Goal: Task Accomplishment & Management: Use online tool/utility

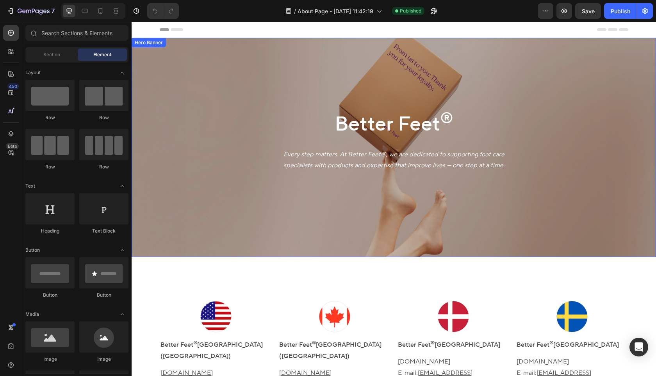
click at [183, 146] on div "Better Feet ® Heading Every step matters. At Better Feet®, we are dedicated to …" at bounding box center [394, 147] width 525 height 219
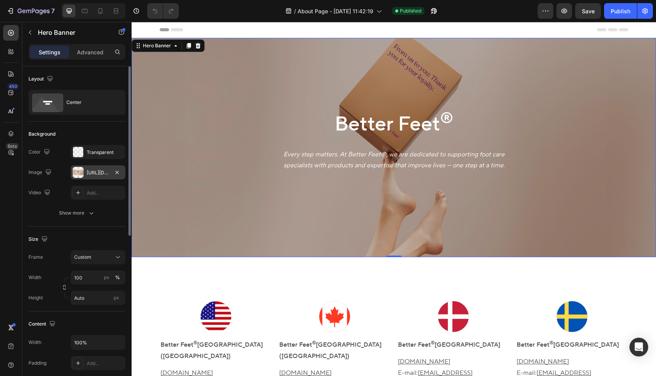
click at [100, 173] on div "[URL][DOMAIN_NAME]" at bounding box center [98, 172] width 23 height 7
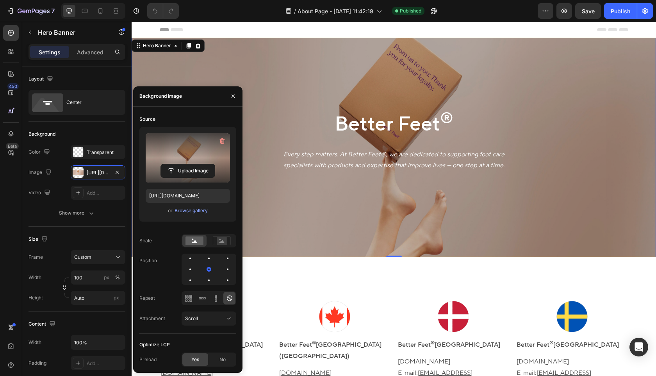
click at [190, 162] on label at bounding box center [188, 157] width 84 height 49
click at [190, 164] on input "file" at bounding box center [188, 170] width 54 height 13
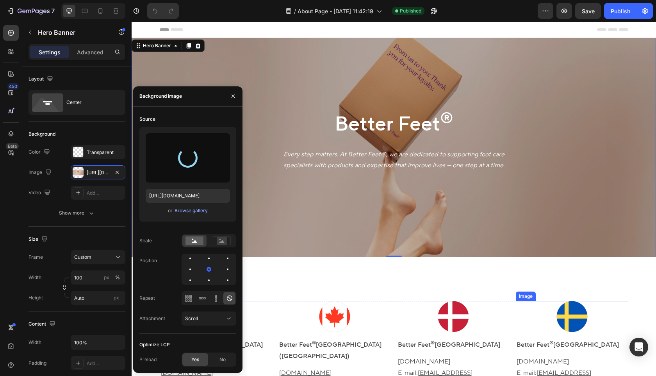
type input "[URL][DOMAIN_NAME]"
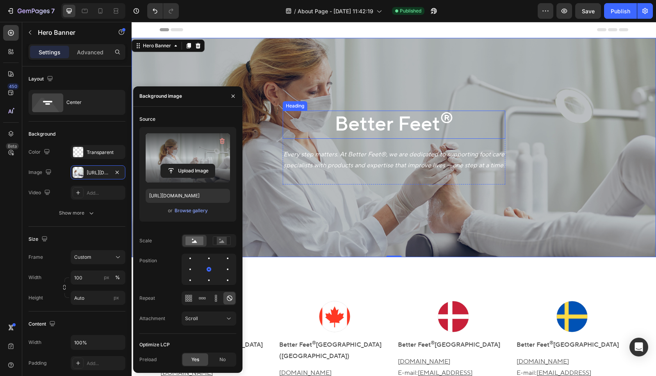
click at [413, 130] on h2 "Better Feet ®" at bounding box center [394, 125] width 223 height 28
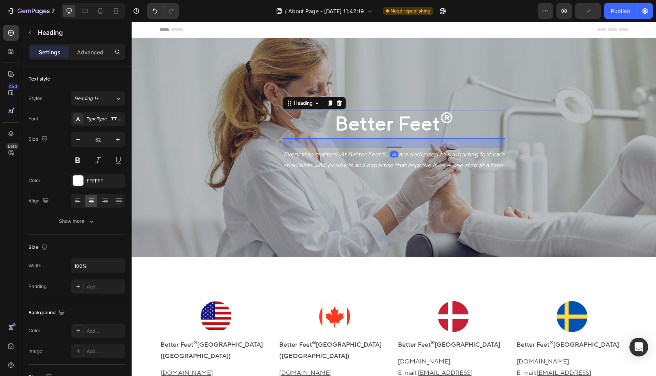
click at [418, 126] on h2 "Better Feet ®" at bounding box center [394, 125] width 223 height 28
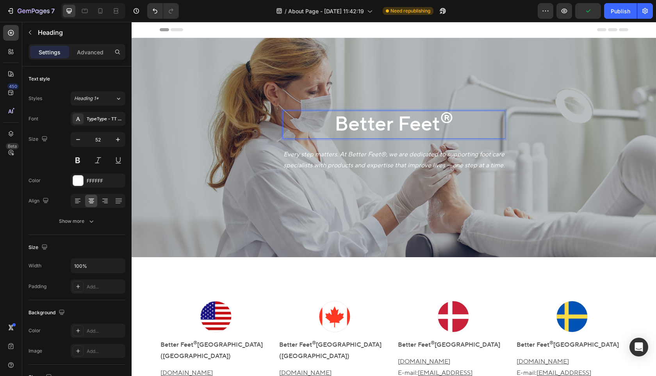
click at [418, 126] on p "Better Feet ®" at bounding box center [394, 124] width 221 height 27
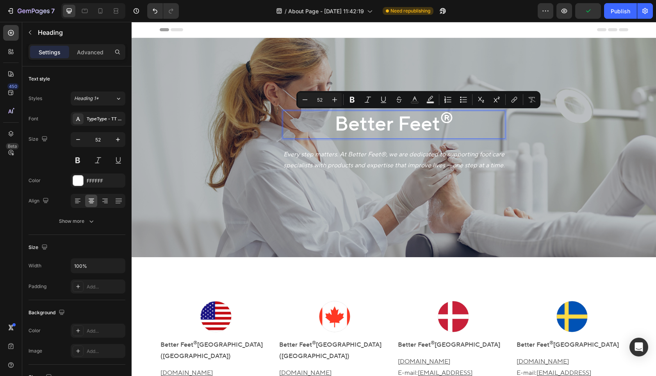
type input "39"
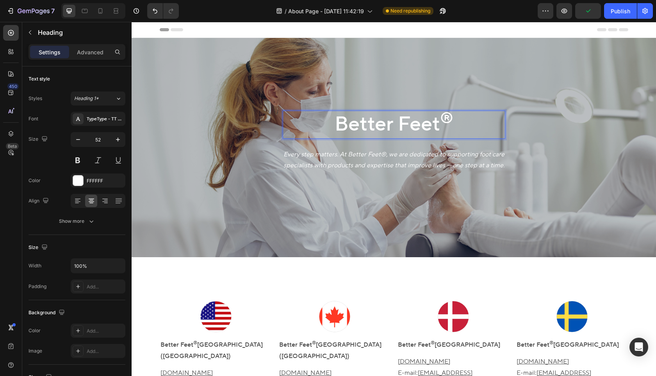
click at [450, 121] on sup "®" at bounding box center [446, 119] width 13 height 20
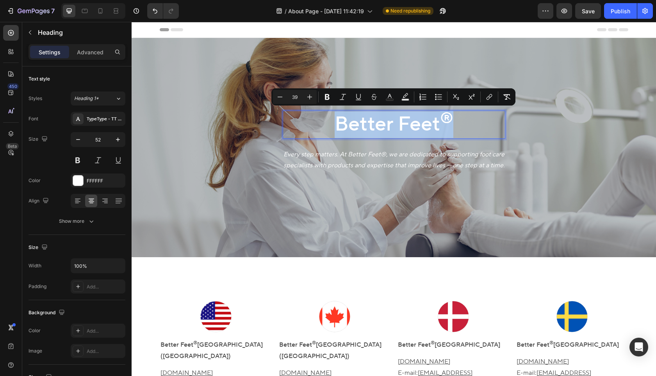
drag, startPoint x: 455, startPoint y: 121, endPoint x: 329, endPoint y: 120, distance: 126.6
click at [329, 120] on p "Better Feet ®" at bounding box center [394, 124] width 221 height 27
click at [393, 98] on icon "Editor contextual toolbar" at bounding box center [390, 97] width 8 height 8
type input "FFFFFF"
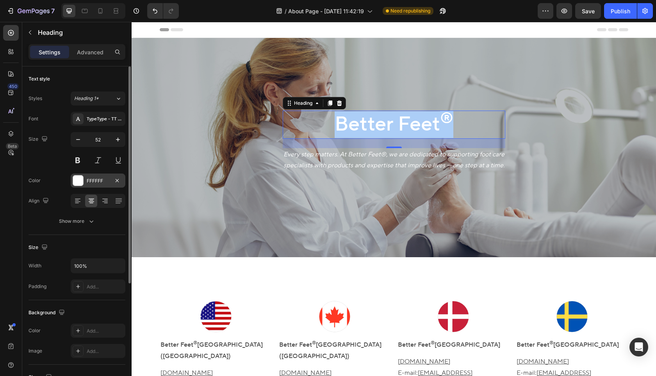
click at [98, 181] on div "FFFFFF" at bounding box center [98, 180] width 23 height 7
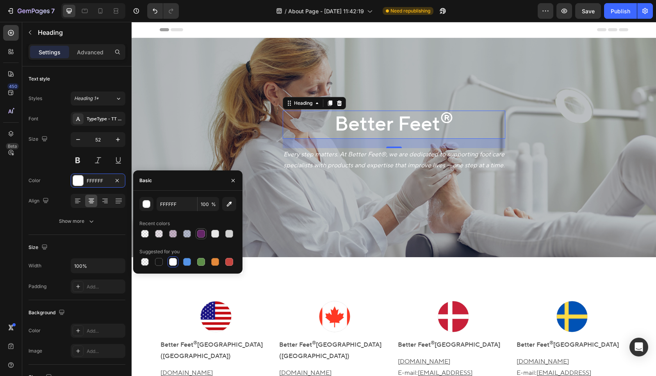
click at [200, 234] on div at bounding box center [201, 234] width 8 height 8
type input "642667"
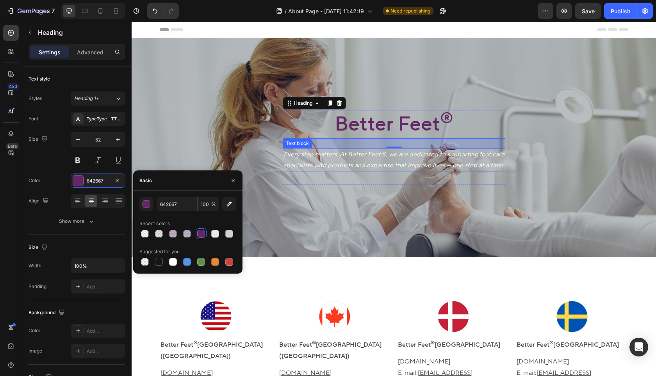
click at [424, 161] on p "Every step matters. At Better Feet®, we are dedicated to supporting foot care s…" at bounding box center [394, 160] width 221 height 23
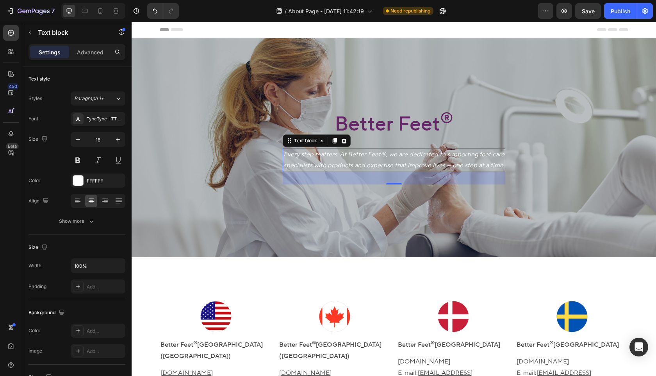
click at [475, 163] on icon "Every step matters. At Better Feet®, we are dedicated to supporting foot care s…" at bounding box center [394, 159] width 221 height 19
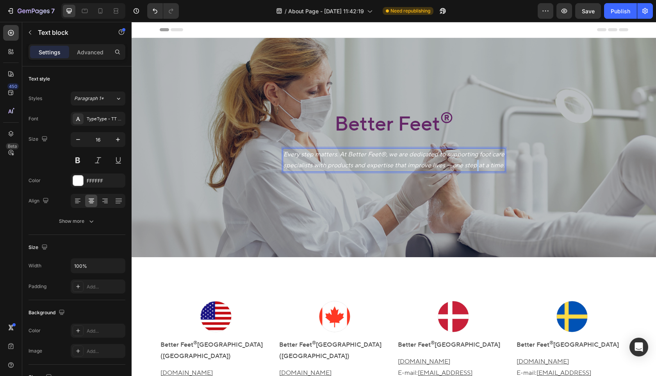
click at [475, 163] on icon "Every step matters. At Better Feet®, we are dedicated to supporting foot care s…" at bounding box center [394, 159] width 221 height 19
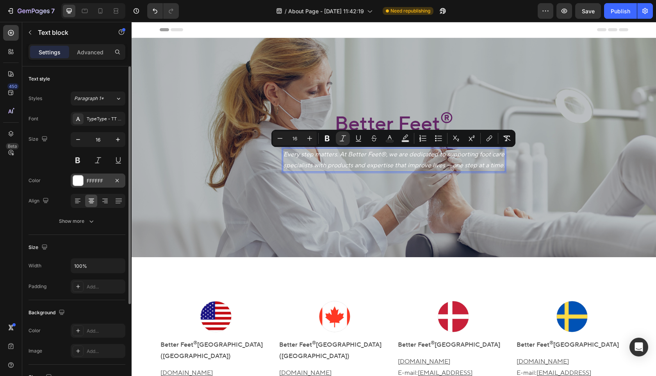
click at [108, 179] on div "FFFFFF" at bounding box center [98, 180] width 23 height 7
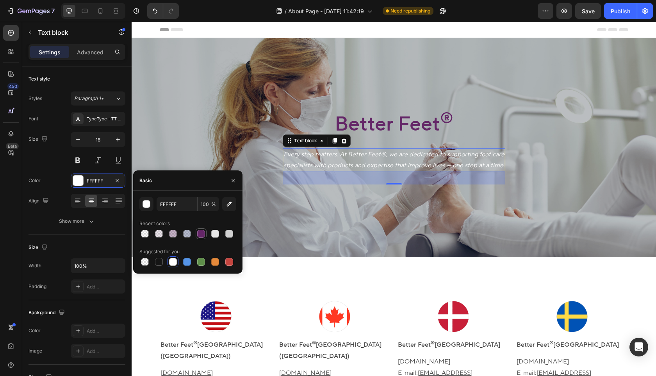
click at [198, 233] on div at bounding box center [201, 234] width 8 height 8
type input "642667"
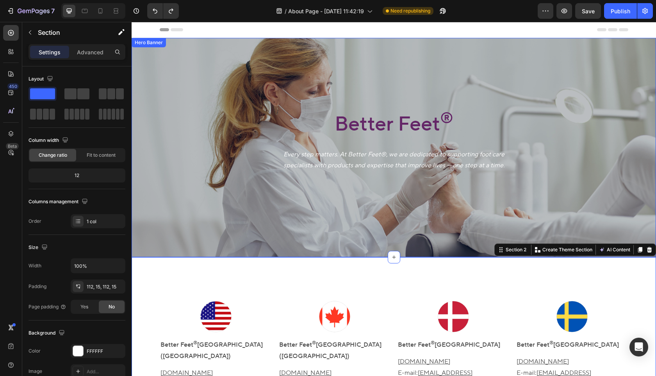
click at [268, 222] on div "Better Feet ® Heading Every step matters. At Better Feet®, we are dedicated to …" at bounding box center [394, 147] width 525 height 219
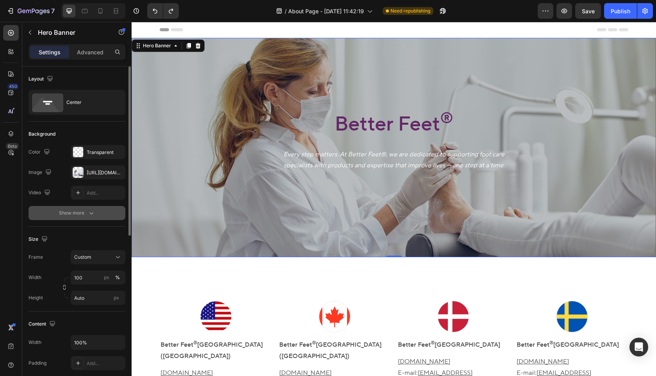
click at [86, 213] on div "Show more" at bounding box center [77, 213] width 36 height 8
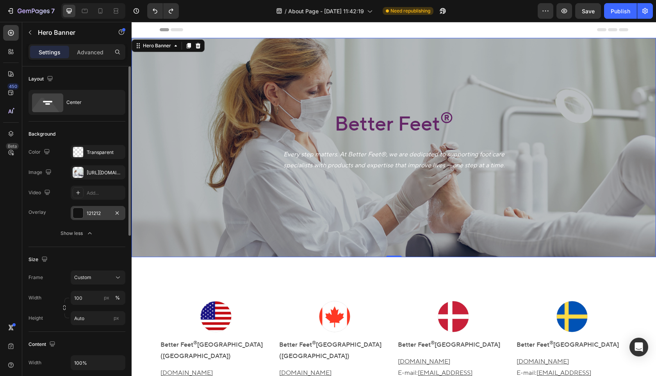
click at [93, 213] on div "121212" at bounding box center [98, 213] width 23 height 7
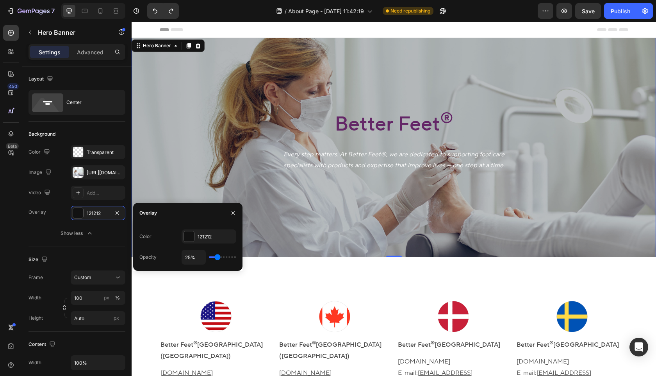
type input "23%"
type input "23"
type input "25%"
type input "25"
type input "26%"
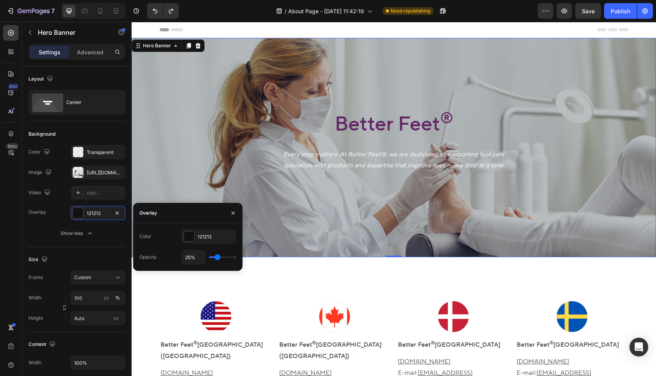
type input "26"
type input "27%"
type input "27"
type input "29%"
type input "29"
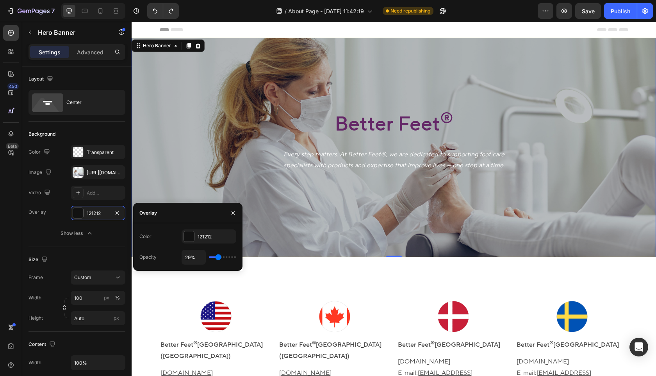
type input "30%"
type input "30"
type input "31%"
type input "31"
type input "32%"
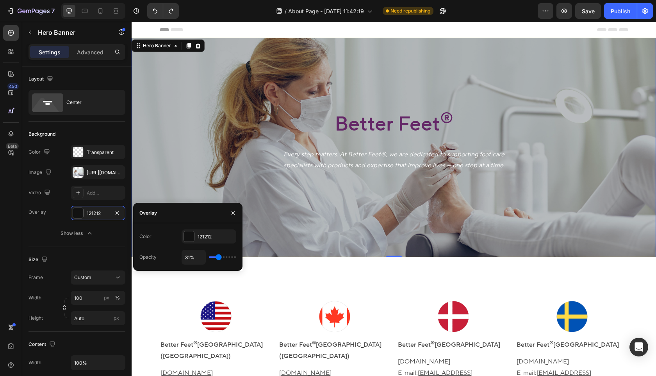
type input "32"
type input "33%"
type input "33"
type input "34%"
type input "34"
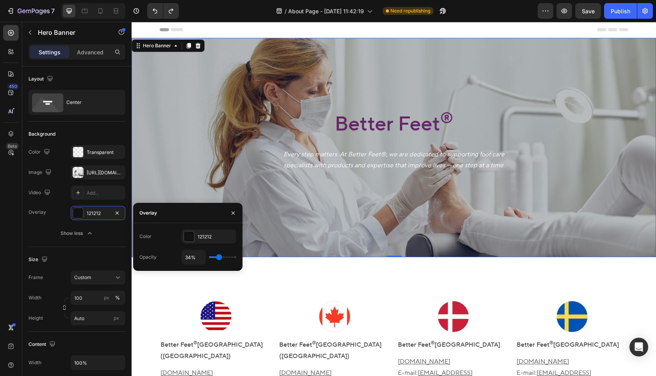
type input "35%"
type input "35"
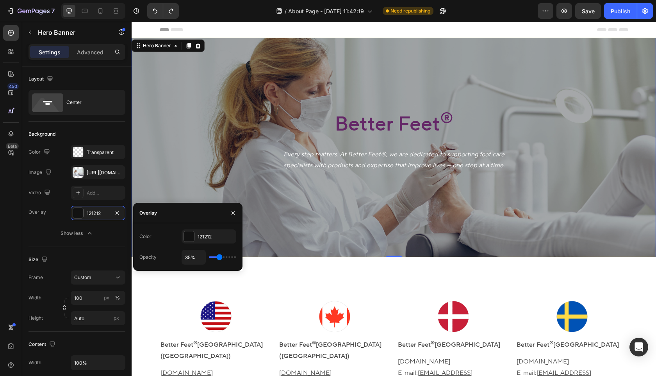
type input "36%"
type input "36"
type input "37%"
type input "37"
type input "38%"
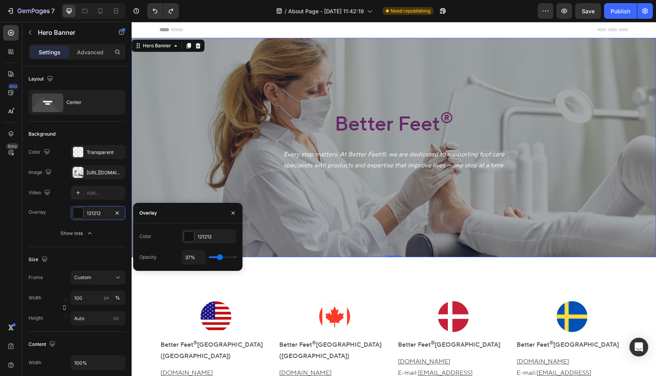
type input "38"
type input "39%"
type input "39"
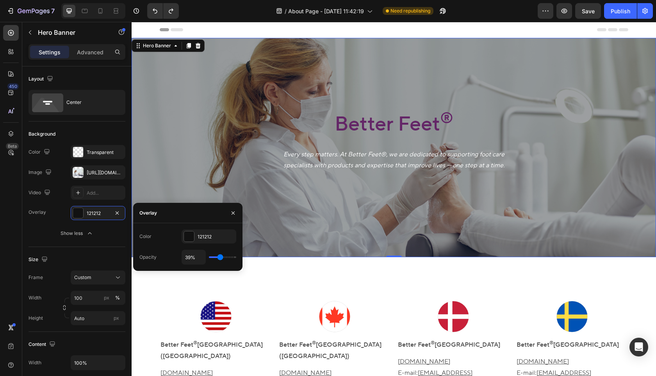
type input "38%"
type input "38"
type input "37%"
type input "37"
type input "36%"
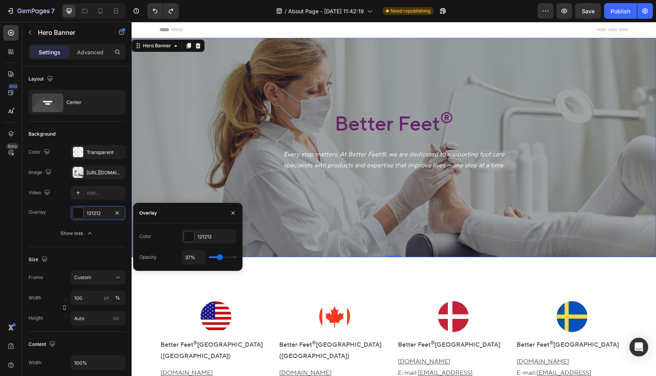
type input "36"
type input "37%"
type input "37"
type input "38%"
type input "38"
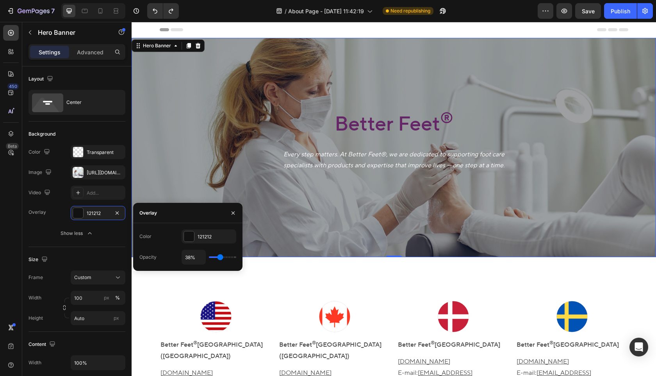
type input "39%"
type input "39"
type input "40%"
type input "40"
type input "41%"
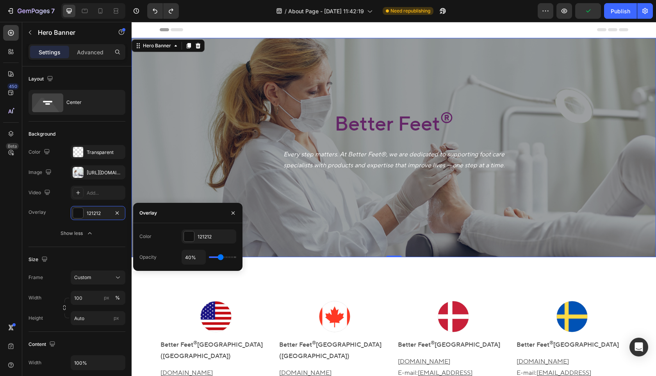
type input "41"
type input "43%"
type input "43"
type input "44%"
type input "44"
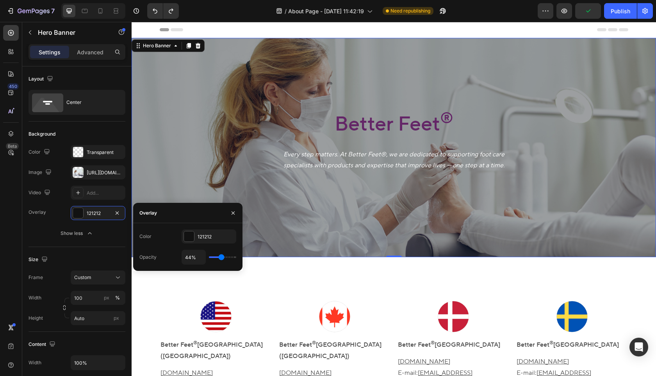
type input "45%"
type input "45"
type input "46%"
type input "46"
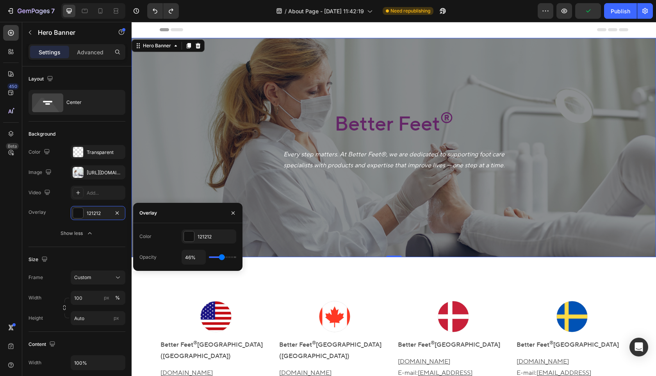
type input "45%"
type input "45"
type input "44%"
type input "44"
type input "43%"
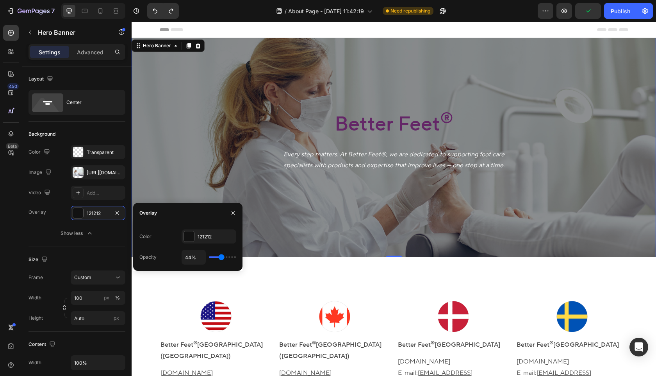
type input "43"
type input "42%"
type input "42"
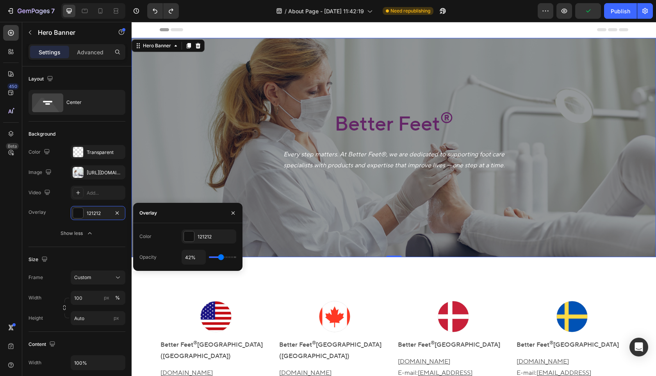
type input "41%"
type input "41"
type input "42%"
type input "42"
type input "43%"
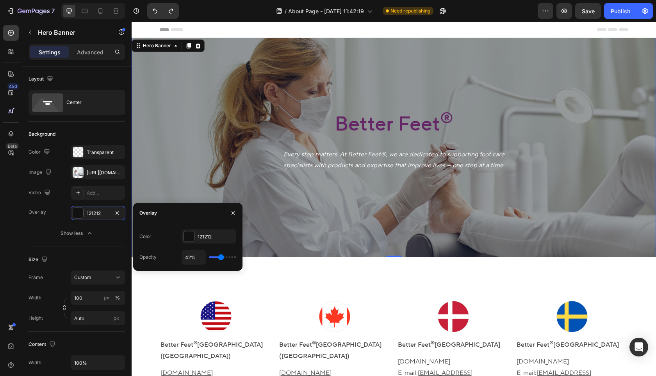
type input "43"
type input "44%"
type input "44"
type input "45%"
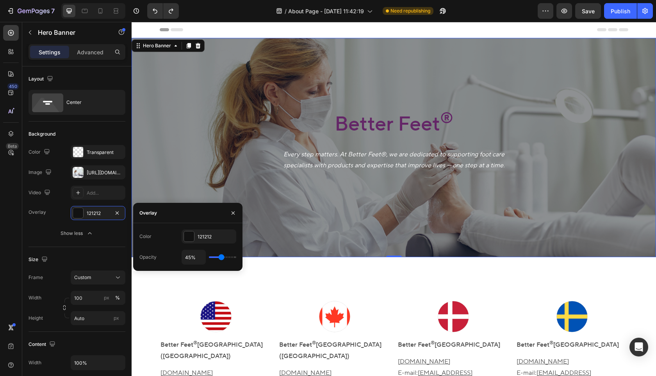
drag, startPoint x: 216, startPoint y: 258, endPoint x: 221, endPoint y: 258, distance: 5.1
type input "45"
click at [221, 258] on input "range" at bounding box center [222, 257] width 27 height 2
type input "43%"
type input "43"
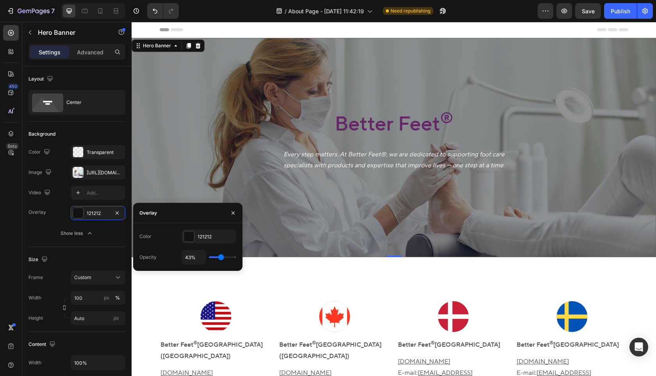
type input "42%"
type input "42"
type input "41%"
type input "41"
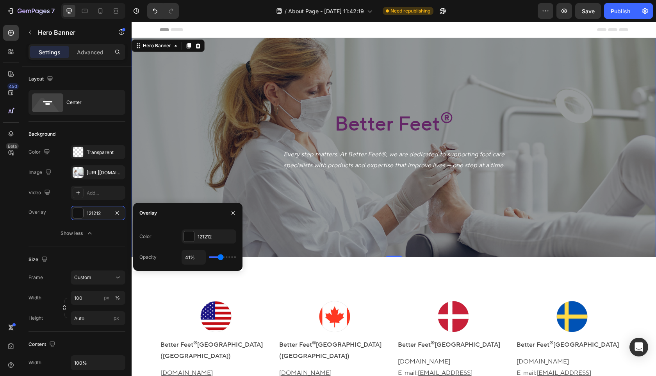
type input "40%"
type input "40"
type input "39%"
type input "39"
type input "38%"
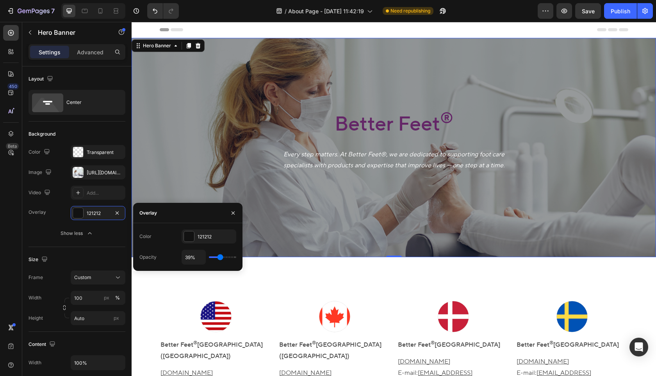
type input "38"
type input "37%"
type input "37"
type input "36%"
type input "36"
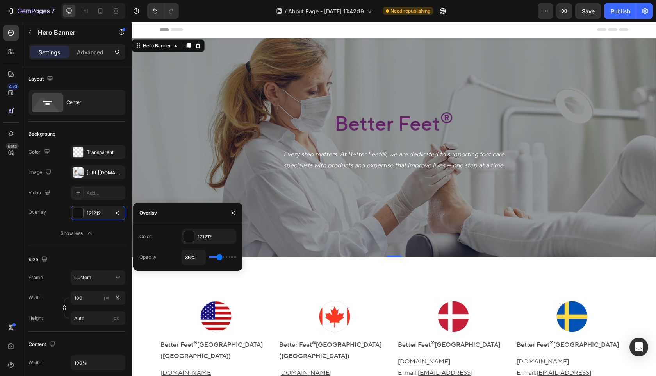
type input "35%"
type input "35"
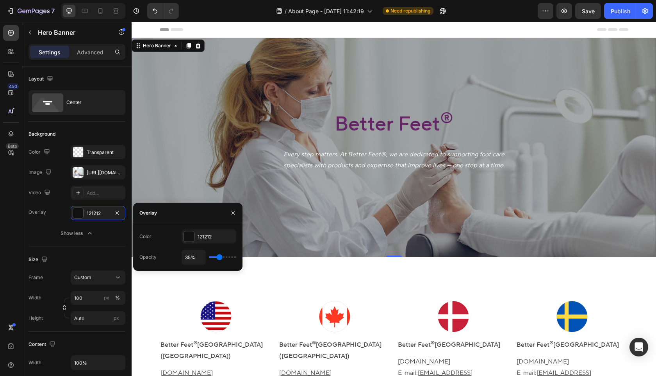
type input "36%"
type input "36"
type input "38%"
type input "38"
type input "39%"
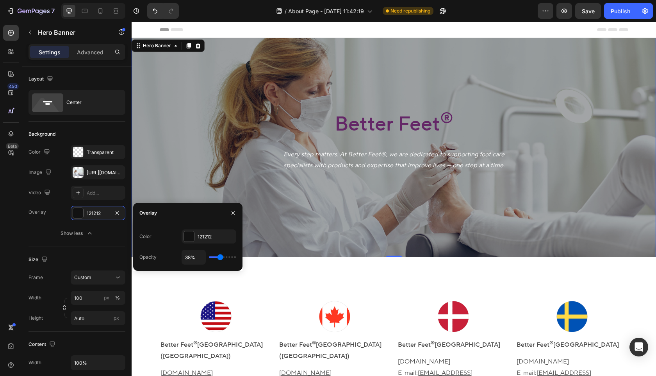
type input "39"
type input "40%"
type input "40"
type input "41%"
type input "41"
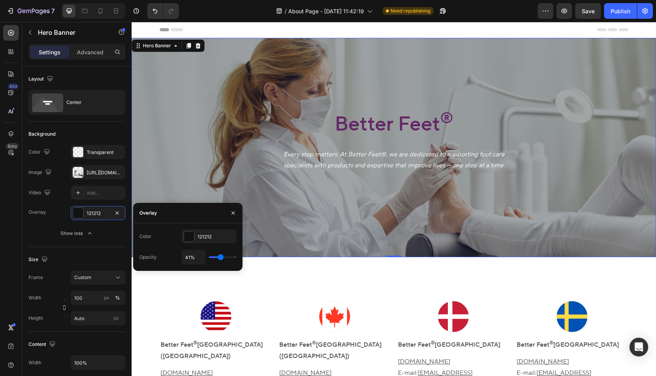
type input "42%"
type input "42"
type input "43%"
type input "43"
type input "44%"
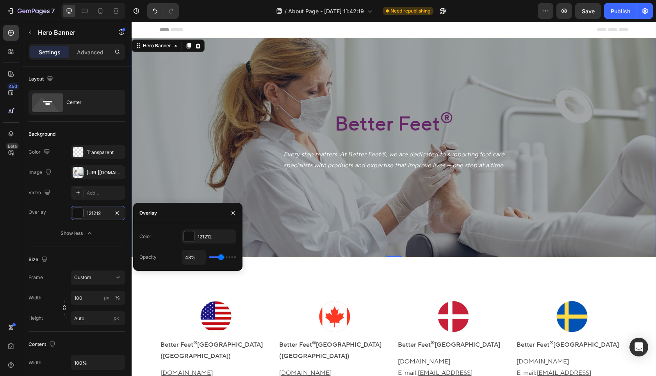
type input "44"
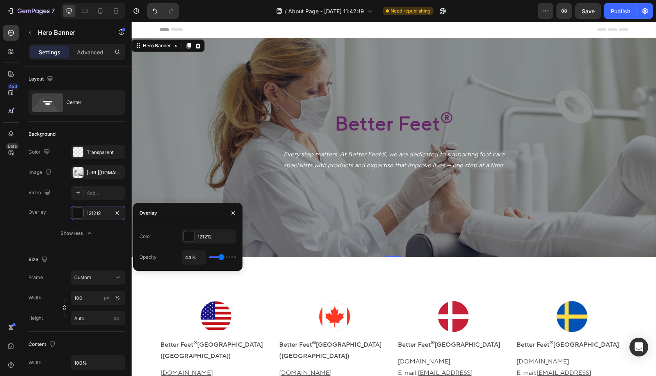
type input "43%"
type input "43"
type input "42%"
type input "42"
type input "41%"
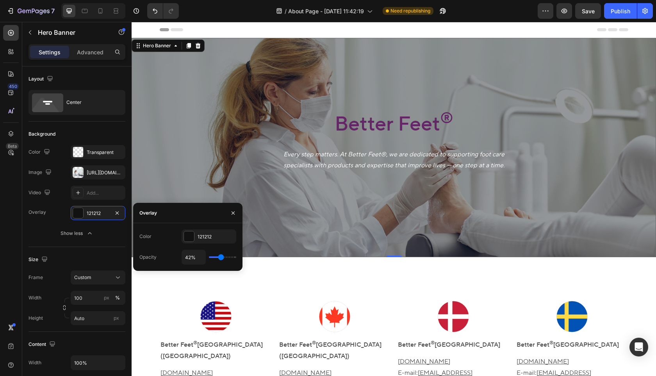
type input "41"
type input "40%"
type input "40"
type input "39%"
type input "39"
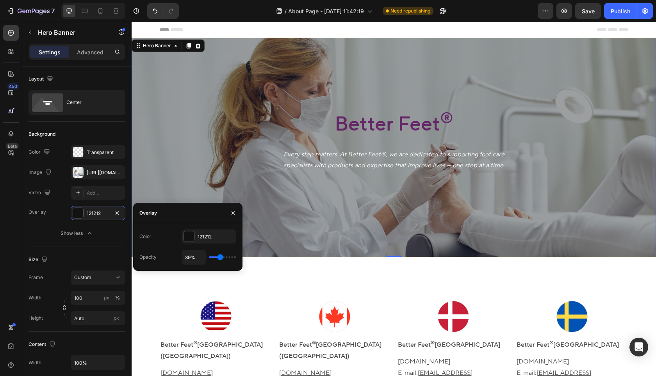
type input "40%"
type input "40"
type input "41%"
type input "41"
type input "40%"
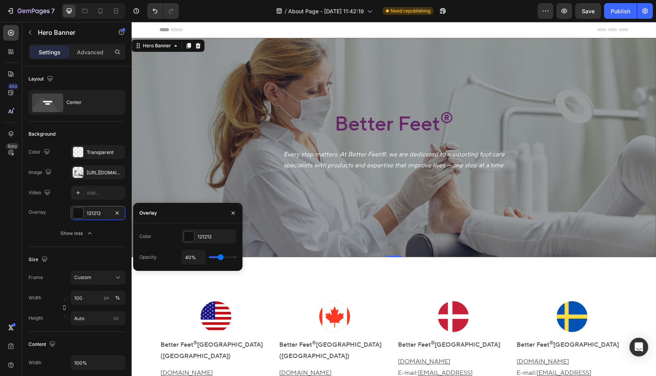
type input "40"
click at [220, 256] on input "range" at bounding box center [222, 257] width 27 height 2
click at [369, 125] on p "Better Feet ®" at bounding box center [394, 124] width 221 height 27
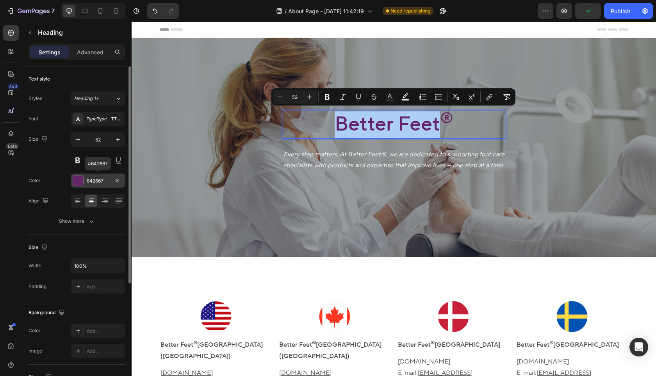
click at [103, 178] on div "642667" at bounding box center [98, 180] width 23 height 7
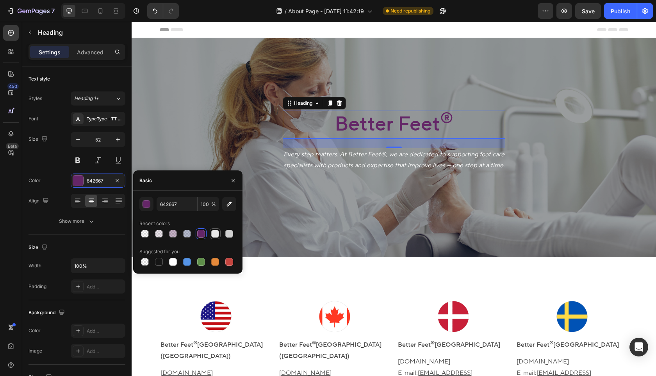
click at [217, 237] on div at bounding box center [215, 234] width 8 height 8
click at [146, 206] on div "button" at bounding box center [147, 204] width 8 height 8
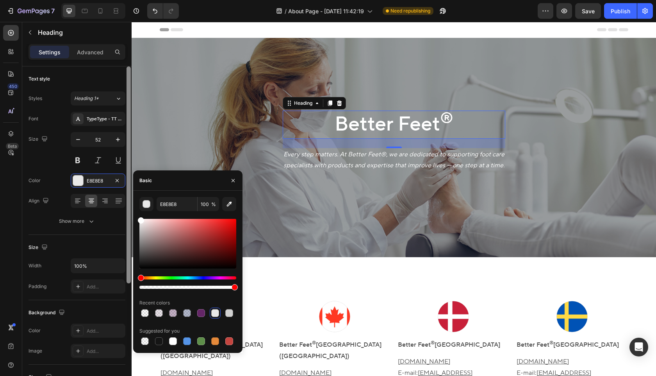
drag, startPoint x: 161, startPoint y: 232, endPoint x: 131, endPoint y: 208, distance: 37.8
click at [131, 208] on div "450 Beta Sections(18) Elements(83) Section Element Hero Section Product Detail …" at bounding box center [66, 199] width 132 height 354
type input "FFFFFF"
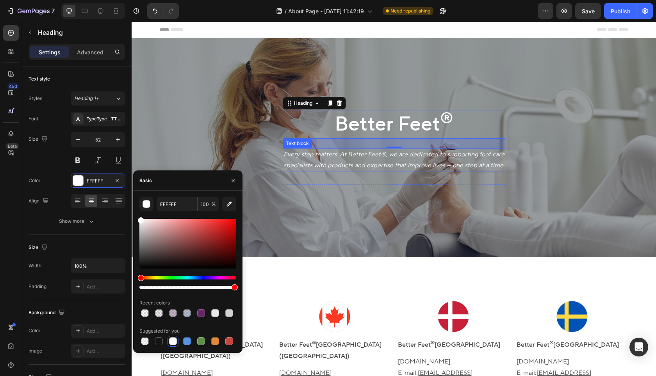
click at [316, 161] on p "Every step matters. At Better Feet®, we are dedicated to supporting foot care s…" at bounding box center [394, 160] width 221 height 23
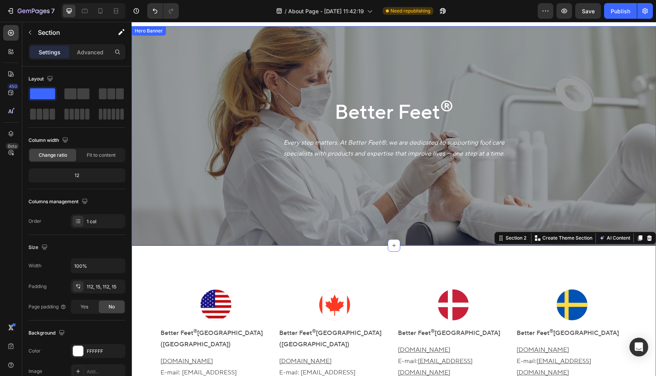
scroll to position [13, 0]
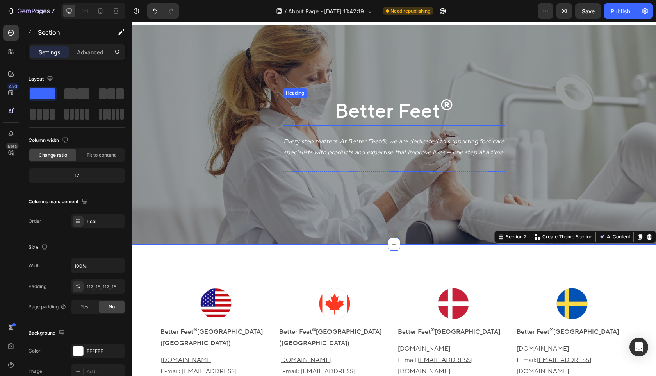
click at [411, 114] on h2 "Better Feet ®" at bounding box center [394, 112] width 223 height 28
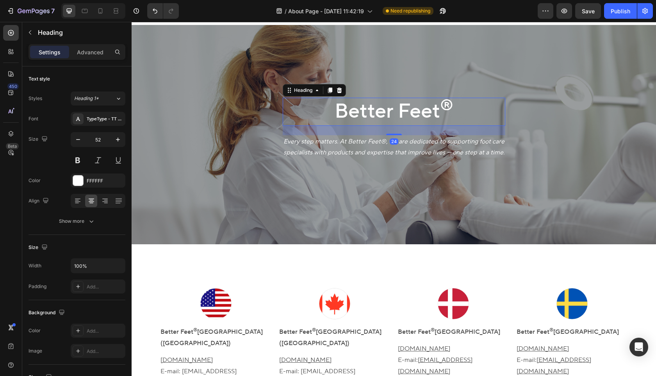
click at [411, 114] on h2 "Better Feet ®" at bounding box center [394, 112] width 223 height 28
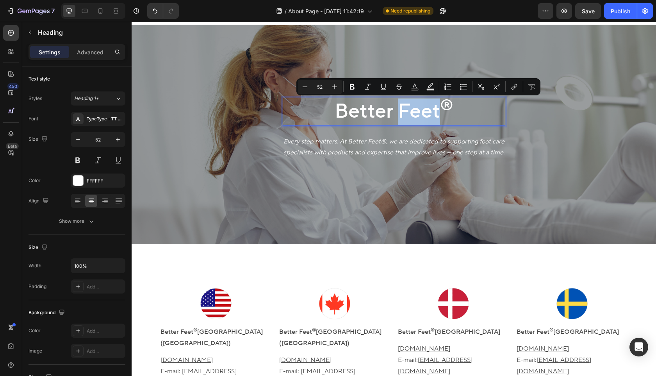
type input "39"
click at [454, 117] on p "Better Feet ®" at bounding box center [394, 111] width 221 height 27
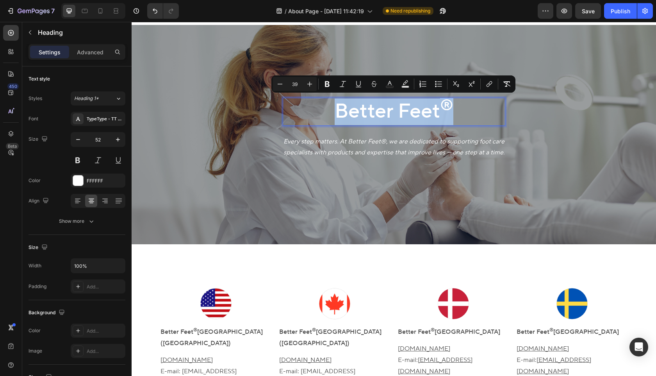
drag, startPoint x: 463, startPoint y: 118, endPoint x: 316, endPoint y: 119, distance: 147.3
click at [316, 119] on p "Better Feet ®" at bounding box center [394, 111] width 221 height 27
click at [334, 206] on div "Better Feet ® Heading 24 Every step matters. At Better Feet®, we are dedicated …" at bounding box center [394, 134] width 525 height 219
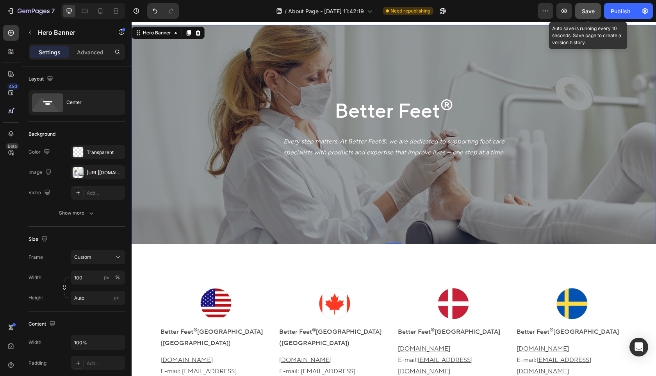
click at [593, 10] on span "Save" at bounding box center [588, 11] width 13 height 7
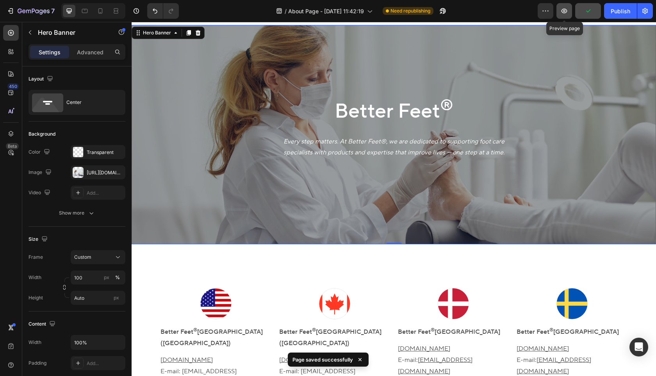
click at [562, 15] on button "button" at bounding box center [565, 11] width 16 height 16
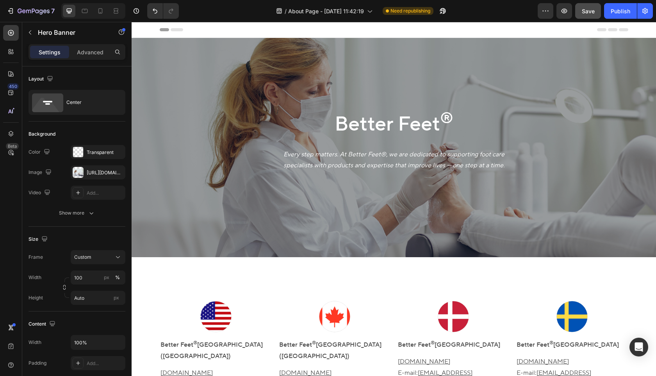
click at [266, 29] on div "Header" at bounding box center [394, 30] width 469 height 16
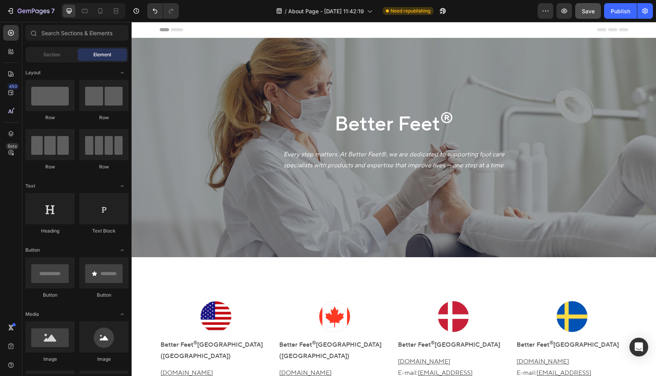
click at [155, 30] on span "Header" at bounding box center [154, 30] width 17 height 8
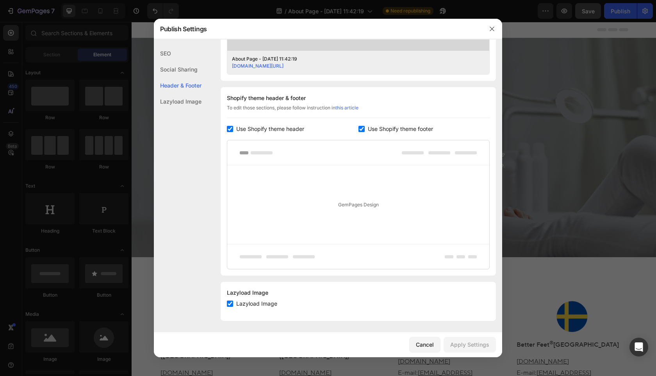
scroll to position [327, 0]
click at [234, 129] on label "Use Shopify theme header" at bounding box center [268, 127] width 71 height 9
checkbox input "false"
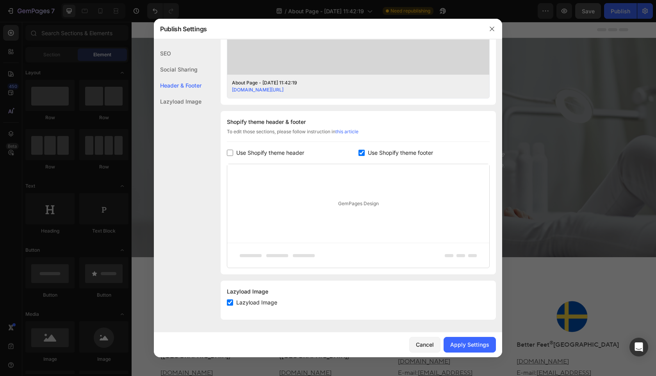
scroll to position [302, 0]
click at [328, 229] on div "GemPages Design" at bounding box center [358, 203] width 262 height 79
click at [191, 82] on div "Header & Footer" at bounding box center [178, 85] width 48 height 16
click at [327, 206] on div "GemPages Design" at bounding box center [358, 203] width 262 height 79
click at [365, 200] on div "GemPages Design" at bounding box center [358, 203] width 262 height 79
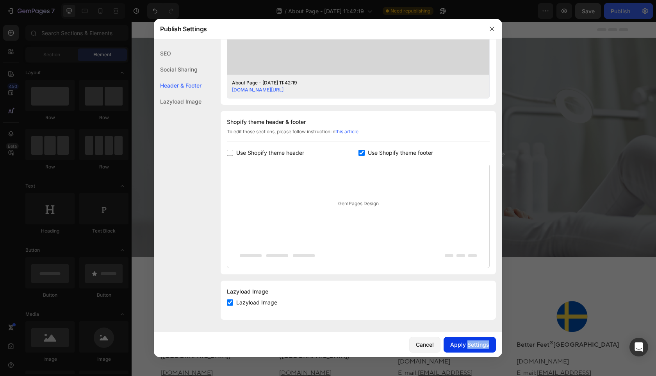
click at [464, 346] on div "Apply Settings" at bounding box center [469, 344] width 39 height 8
click at [532, 264] on div at bounding box center [328, 188] width 656 height 376
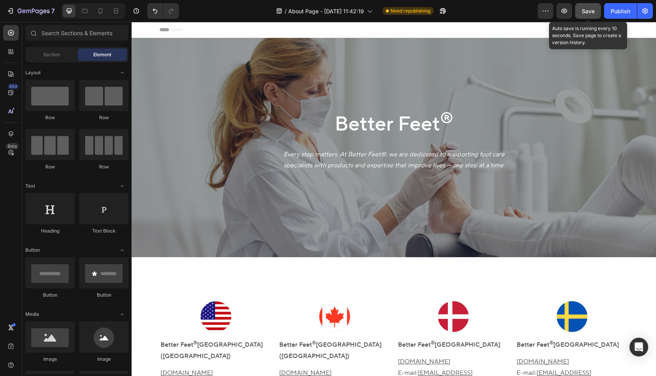
click at [591, 13] on span "Save" at bounding box center [588, 11] width 13 height 7
click at [562, 13] on icon "button" at bounding box center [565, 11] width 8 height 8
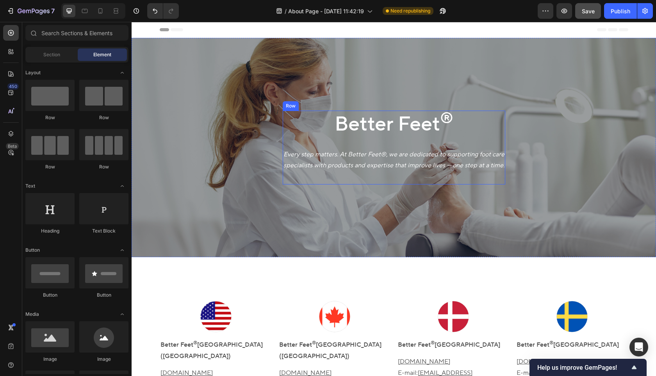
click at [407, 137] on p "Better Feet ®" at bounding box center [394, 124] width 221 height 27
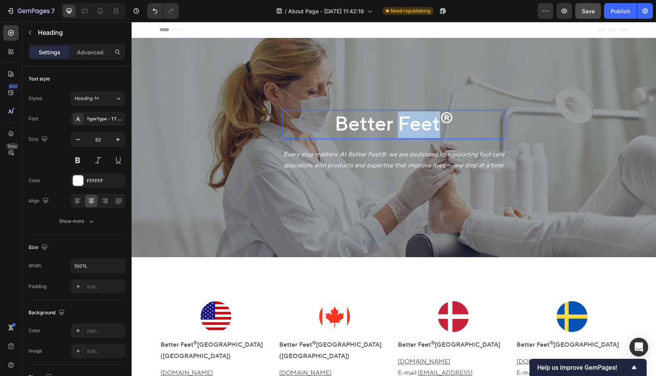
click at [413, 130] on p "Better Feet ®" at bounding box center [394, 124] width 221 height 27
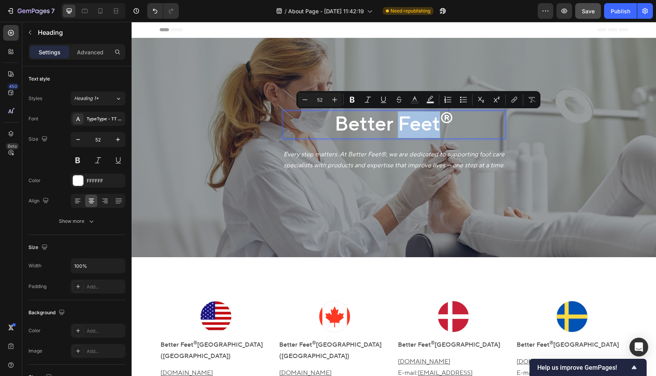
type input "39"
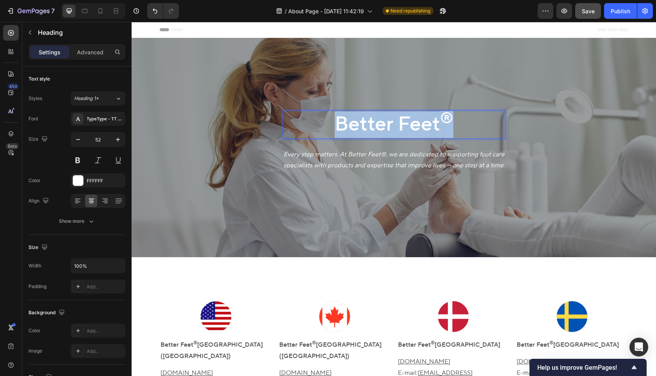
drag, startPoint x: 449, startPoint y: 125, endPoint x: 331, endPoint y: 122, distance: 118.4
click at [331, 122] on p "Better Feet ®" at bounding box center [394, 124] width 221 height 27
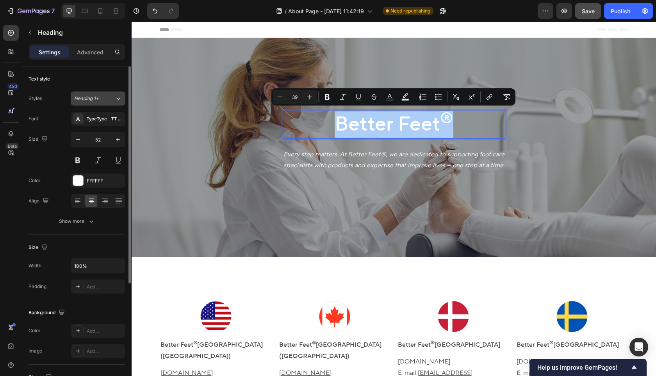
click at [113, 101] on div "Heading 1*" at bounding box center [94, 98] width 41 height 7
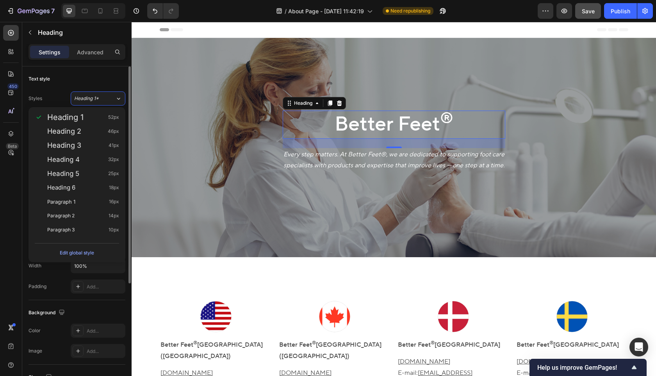
click at [76, 85] on div "Text style Styles Heading 1* Font TypeType - TT Norms Pro Medium Size 52 Color …" at bounding box center [77, 150] width 97 height 168
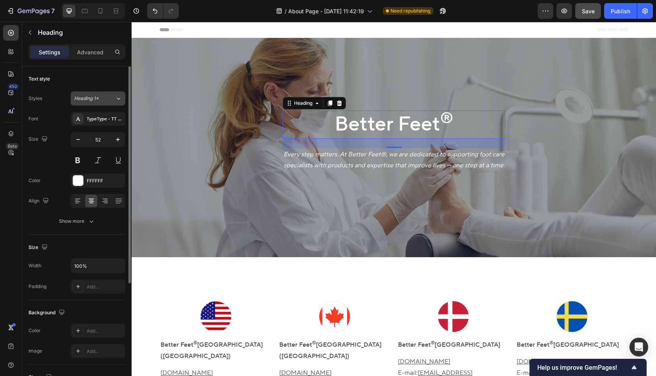
click at [108, 101] on div "Heading 1*" at bounding box center [94, 98] width 41 height 7
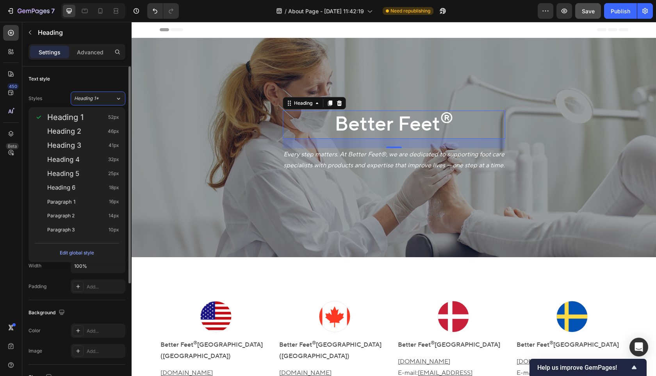
click at [110, 73] on div "Text style" at bounding box center [77, 79] width 97 height 13
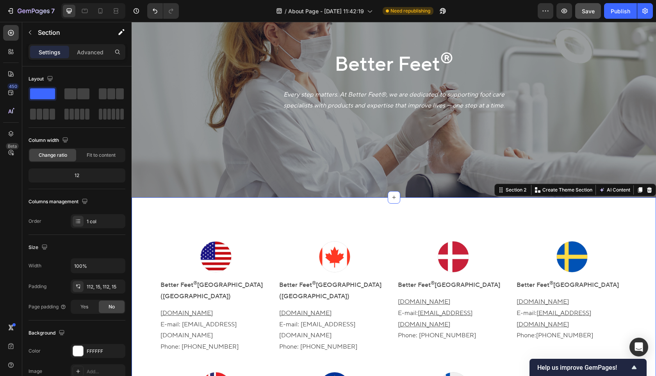
scroll to position [75, 0]
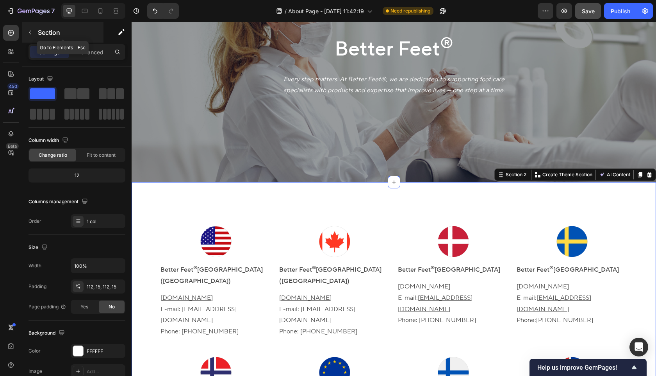
click at [30, 34] on icon "button" at bounding box center [30, 32] width 6 height 6
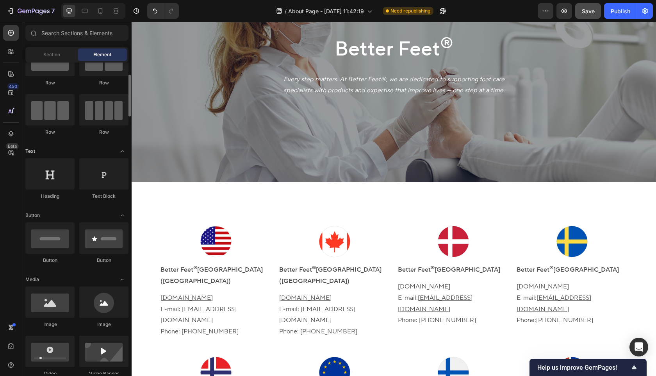
scroll to position [49, 0]
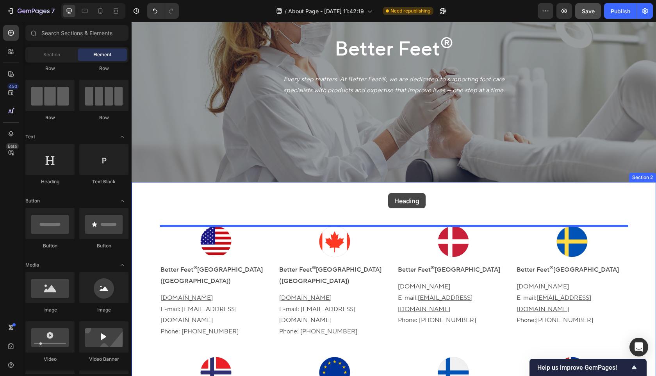
drag, startPoint x: 184, startPoint y: 182, endPoint x: 388, endPoint y: 193, distance: 204.2
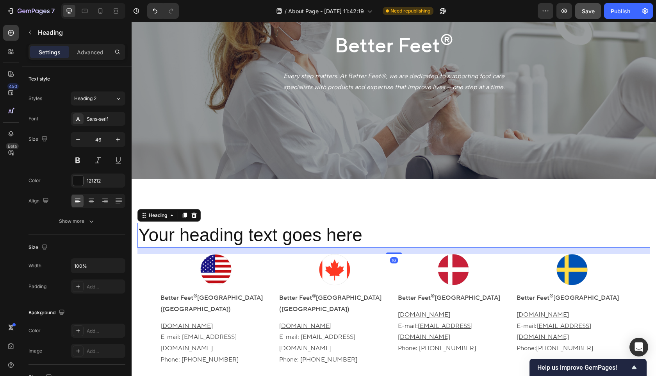
scroll to position [48, 0]
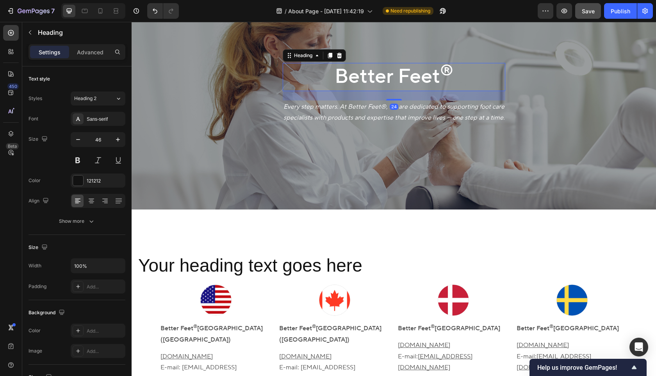
click at [409, 71] on p "Better Feet ®" at bounding box center [394, 77] width 221 height 27
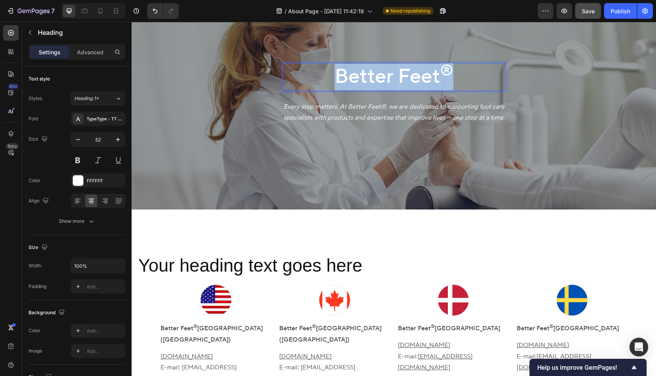
drag, startPoint x: 473, startPoint y: 76, endPoint x: 304, endPoint y: 73, distance: 169.6
click at [304, 73] on p "Better Feet ®" at bounding box center [394, 77] width 221 height 27
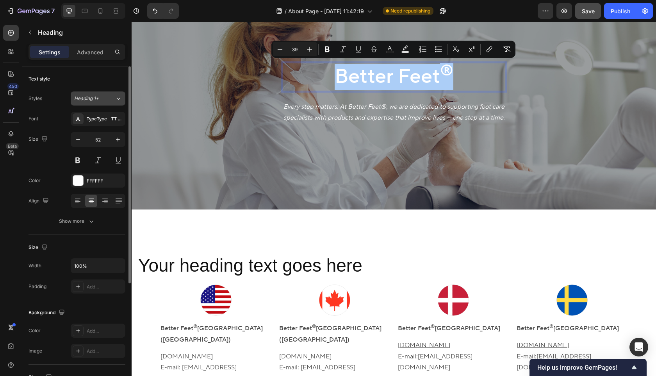
click at [96, 103] on button "Heading 1*" at bounding box center [98, 98] width 55 height 14
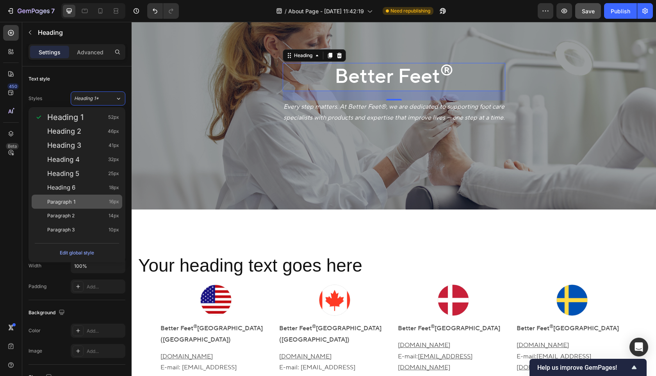
click at [98, 203] on div "Paragraph 1 16px" at bounding box center [83, 202] width 72 height 8
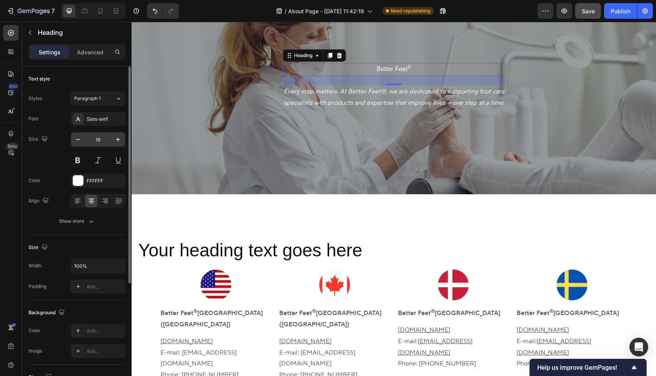
click at [100, 143] on input "16" at bounding box center [98, 139] width 26 height 14
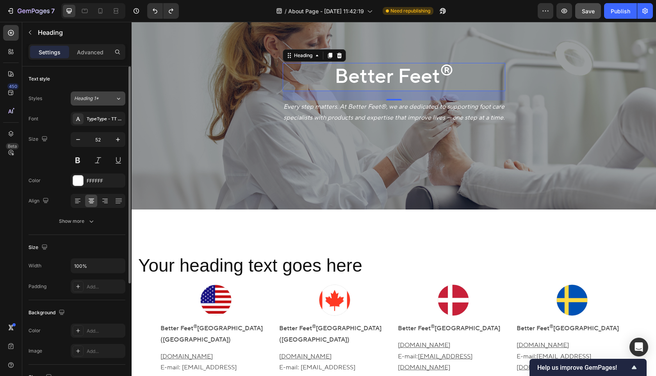
click at [107, 102] on button "Heading 1*" at bounding box center [98, 98] width 55 height 14
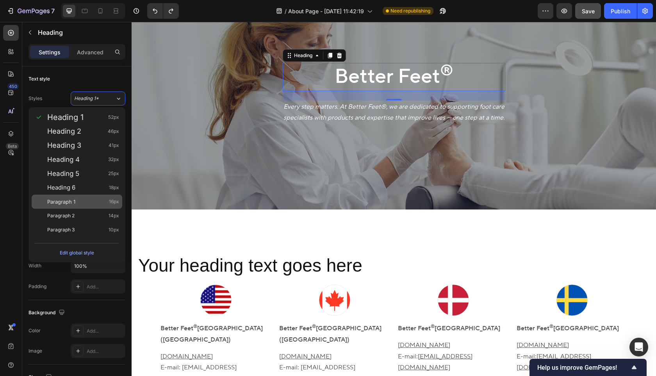
click at [97, 206] on div "Paragraph 1 16px" at bounding box center [77, 202] width 91 height 14
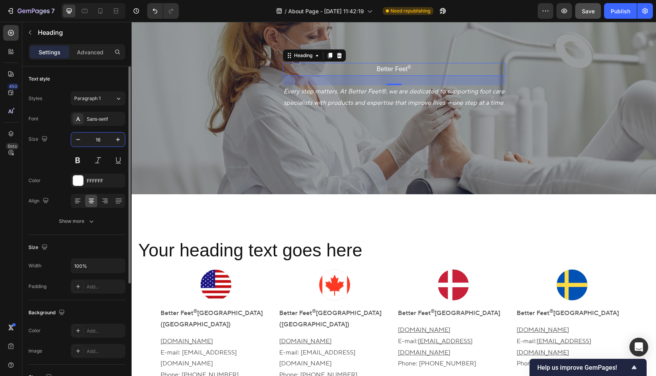
drag, startPoint x: 102, startPoint y: 139, endPoint x: 96, endPoint y: 139, distance: 5.1
click at [96, 139] on input "16" at bounding box center [98, 139] width 26 height 14
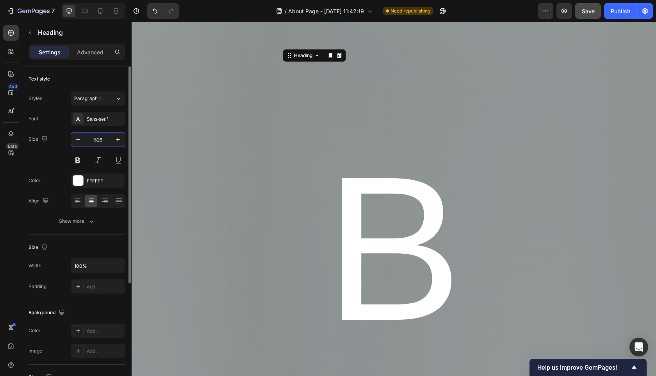
type input "52"
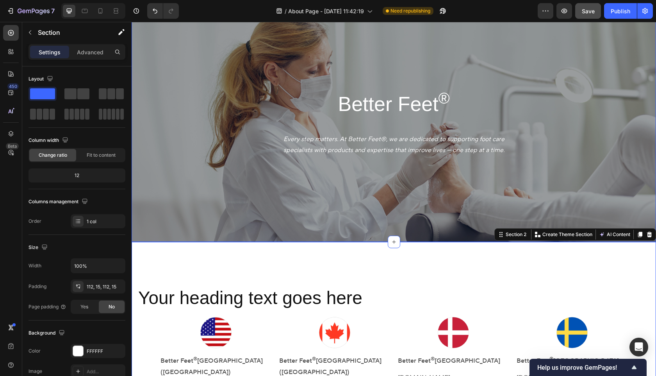
scroll to position [21, 0]
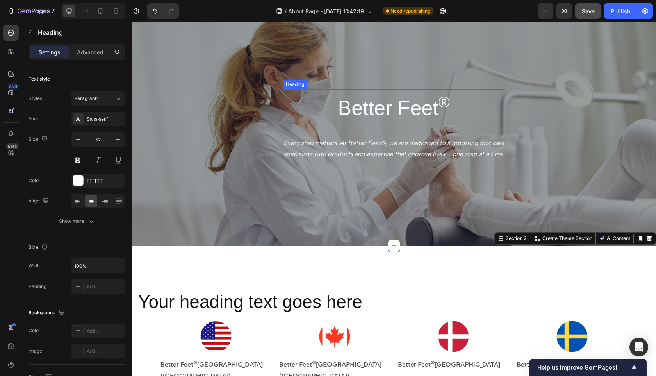
click at [368, 106] on p "Better Feet ®" at bounding box center [394, 108] width 221 height 37
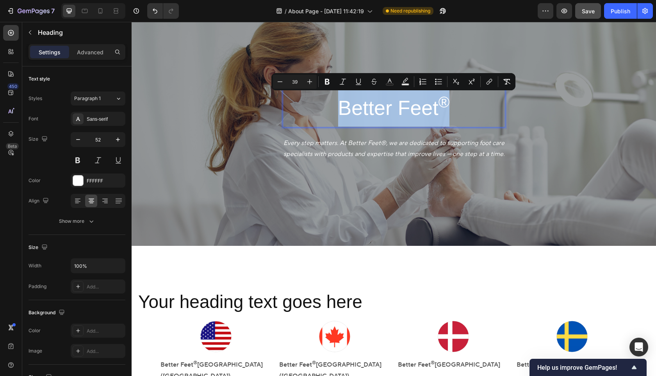
drag, startPoint x: 458, startPoint y: 106, endPoint x: 332, endPoint y: 106, distance: 125.4
click at [332, 106] on p "Better Feet ®" at bounding box center [394, 108] width 221 height 37
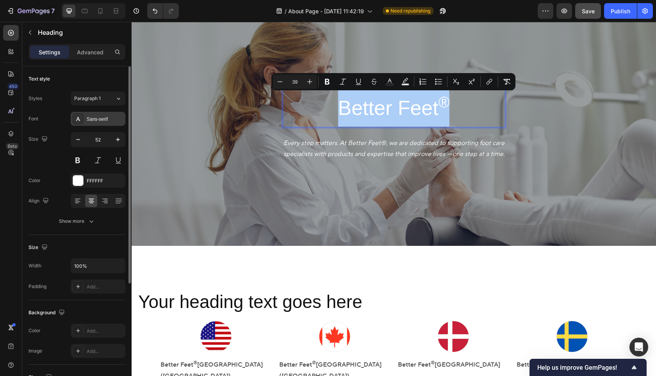
click at [96, 116] on div "Sans-serif" at bounding box center [105, 119] width 37 height 7
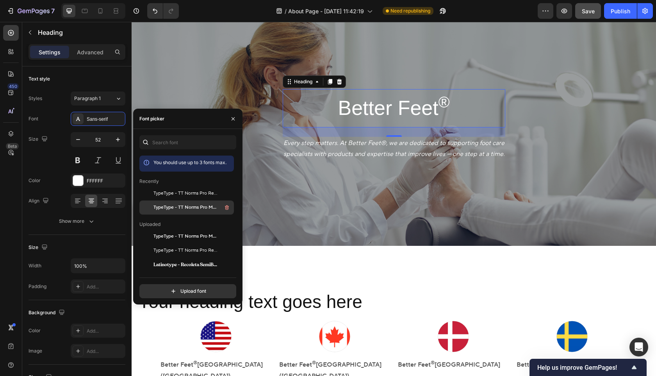
click at [198, 207] on span "TypeType - TT Norms Pro Medium" at bounding box center [186, 207] width 65 height 7
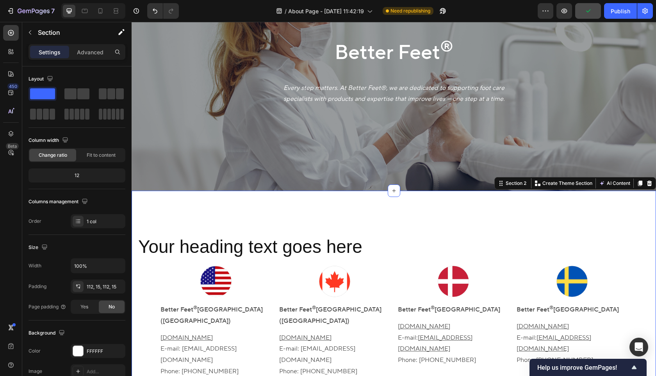
scroll to position [82, 0]
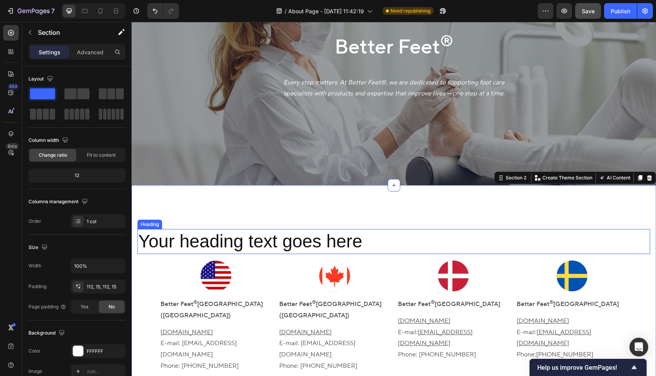
click at [316, 229] on h2 "Your heading text goes here" at bounding box center [394, 241] width 513 height 25
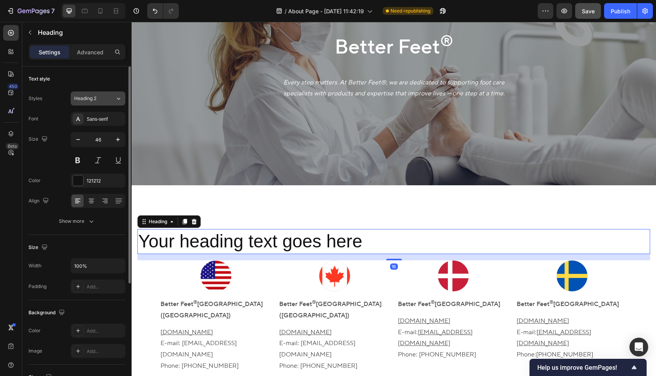
click at [106, 104] on button "Heading 2" at bounding box center [98, 98] width 55 height 14
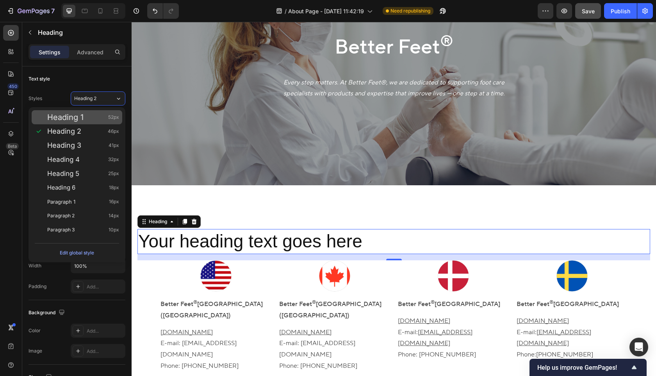
click at [100, 120] on div "Heading 1 52px" at bounding box center [83, 117] width 72 height 8
type input "52"
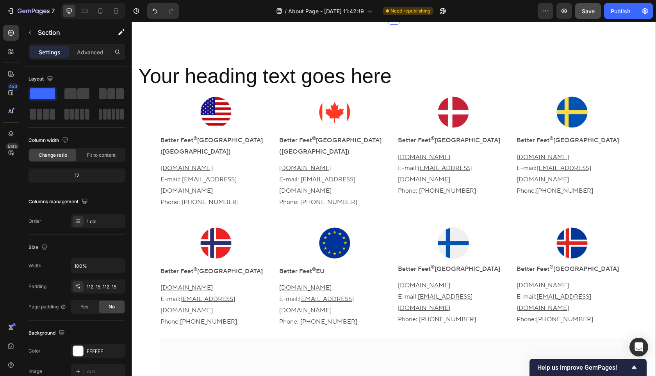
scroll to position [146, 0]
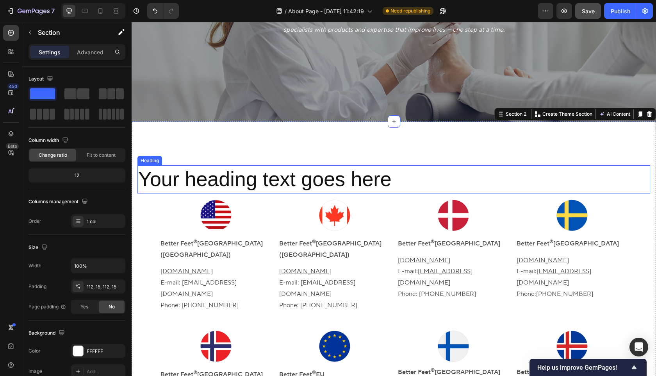
click at [344, 178] on h2 "Your heading text goes here" at bounding box center [394, 179] width 513 height 28
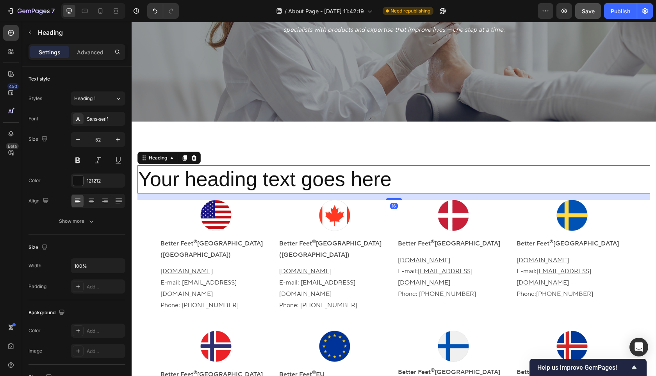
click at [344, 178] on h2 "Your heading text goes here" at bounding box center [394, 179] width 513 height 28
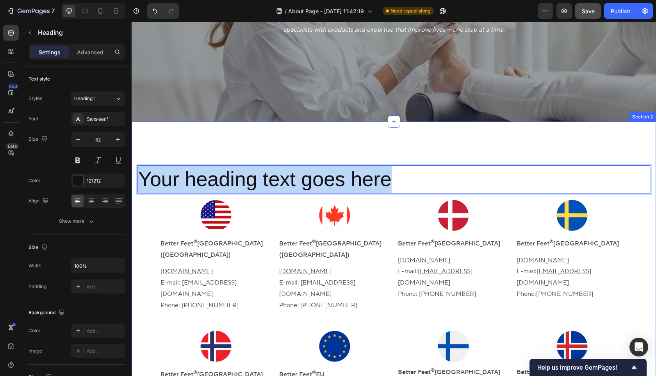
drag, startPoint x: 397, startPoint y: 180, endPoint x: 136, endPoint y: 174, distance: 261.8
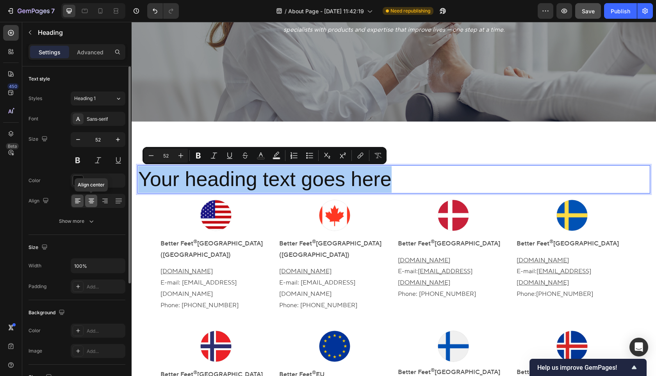
click at [89, 197] on icon at bounding box center [92, 201] width 8 height 8
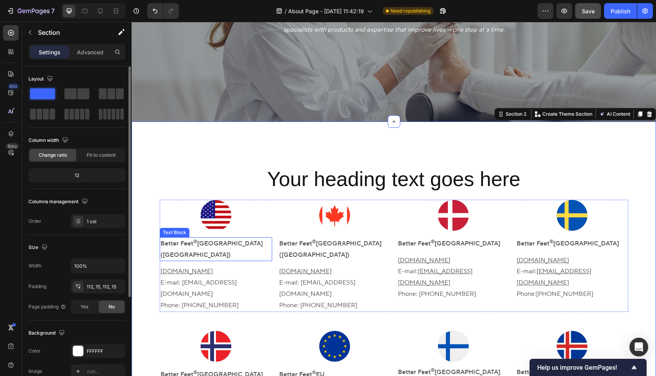
click at [246, 245] on p "Better Feet ® [GEOGRAPHIC_DATA] ([GEOGRAPHIC_DATA])" at bounding box center [216, 249] width 111 height 23
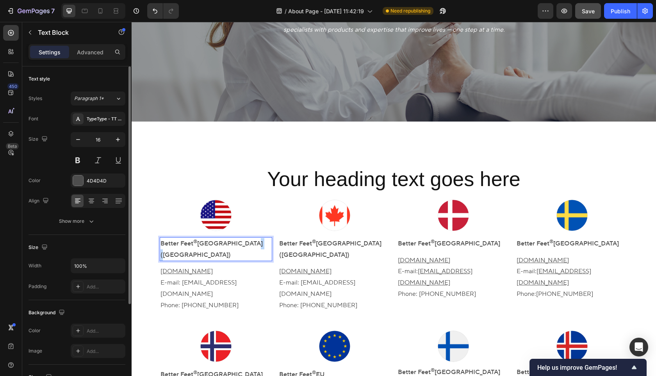
click at [246, 245] on p "Better Feet ® [GEOGRAPHIC_DATA] ([GEOGRAPHIC_DATA])" at bounding box center [216, 249] width 111 height 23
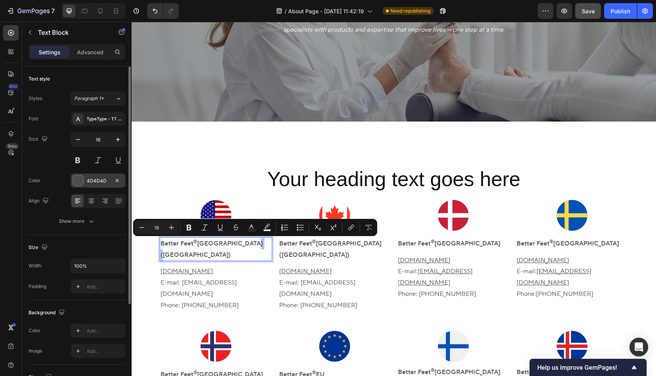
click at [97, 181] on div "4D4D4D" at bounding box center [98, 180] width 23 height 7
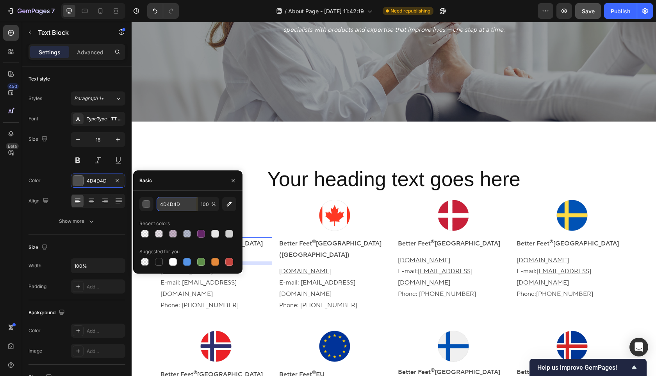
click at [186, 206] on input "4D4D4D" at bounding box center [177, 204] width 41 height 14
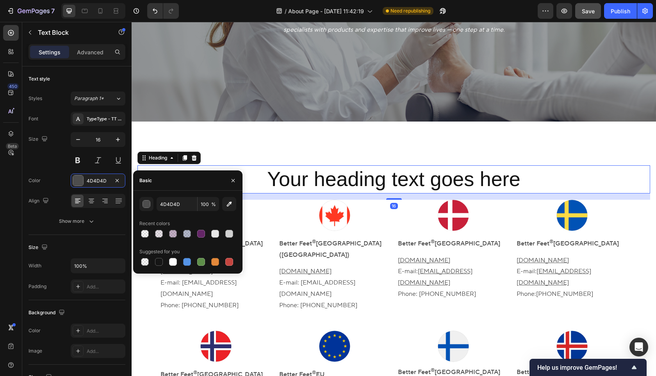
click at [393, 181] on p "Your heading text goes here" at bounding box center [393, 179] width 511 height 27
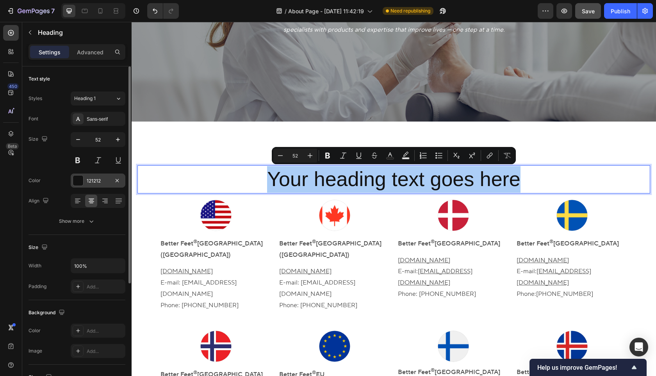
click at [100, 181] on div "121212" at bounding box center [98, 180] width 23 height 7
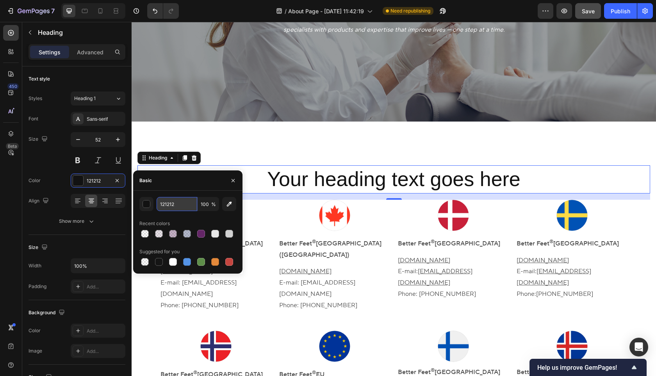
click at [182, 207] on input "121212" at bounding box center [177, 204] width 41 height 14
paste input "4D4D4D"
type input "4D4D4D"
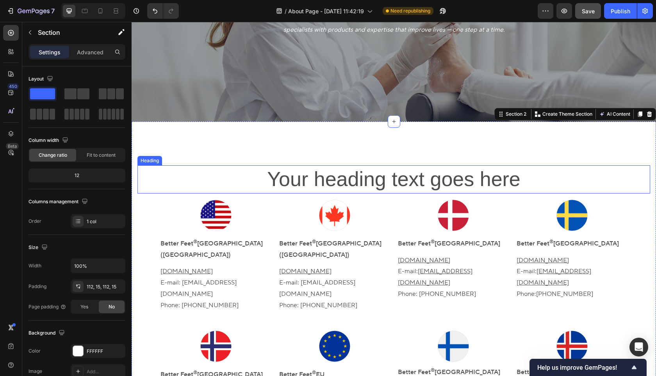
click at [314, 184] on p "Your heading text goes here" at bounding box center [393, 179] width 511 height 27
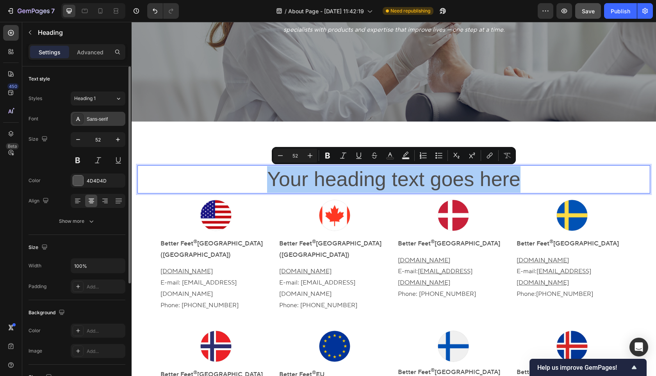
click at [103, 125] on div "Sans-serif" at bounding box center [98, 119] width 55 height 14
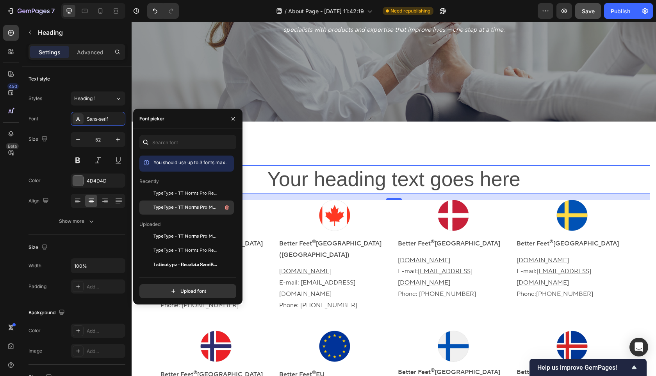
click at [177, 208] on span "TypeType - TT Norms Pro Medium" at bounding box center [186, 207] width 65 height 7
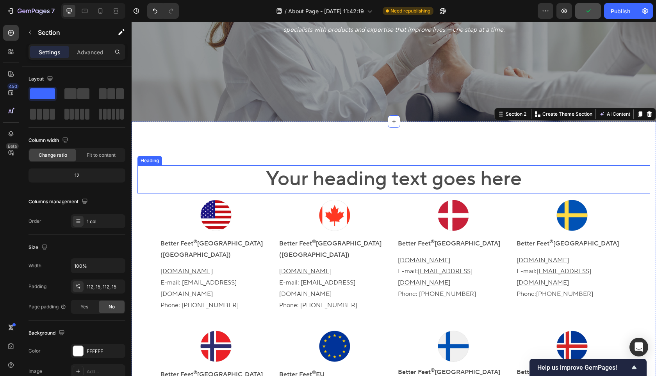
click at [317, 183] on p "Your heading text goes here" at bounding box center [393, 179] width 511 height 27
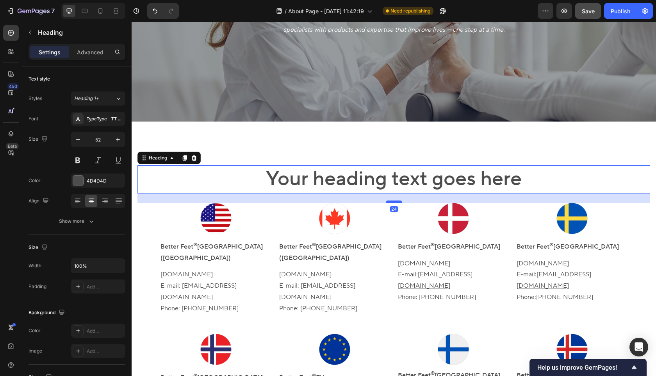
click at [395, 202] on div at bounding box center [394, 201] width 16 height 2
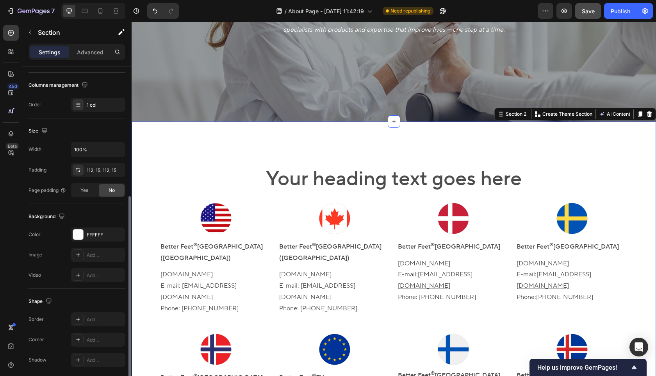
scroll to position [145, 0]
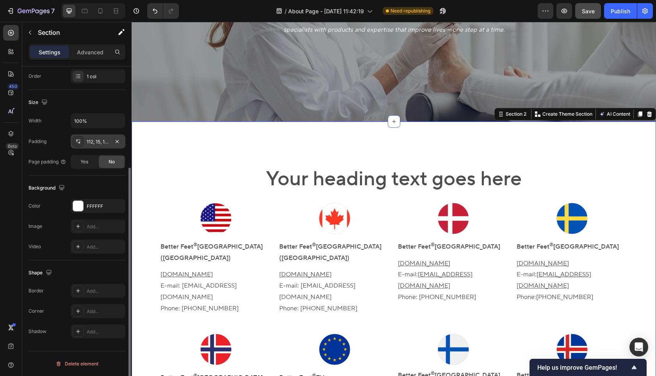
click at [95, 143] on div "112, 15, 112, 15" at bounding box center [98, 141] width 23 height 7
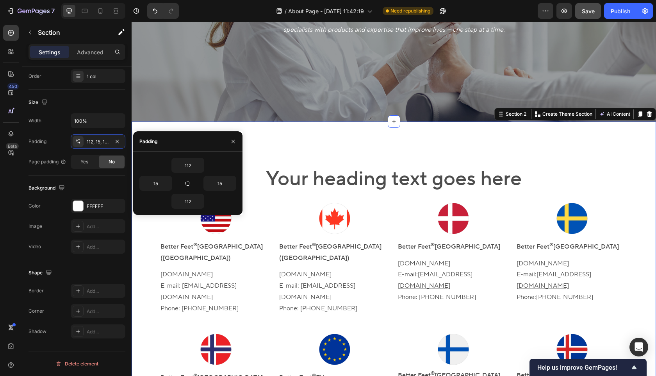
click at [236, 144] on button "button" at bounding box center [233, 141] width 13 height 13
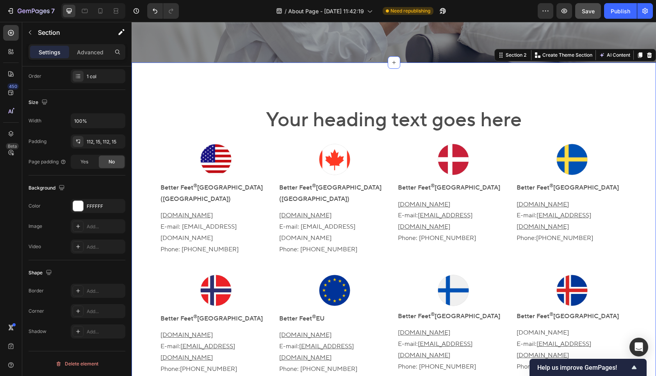
scroll to position [204, 0]
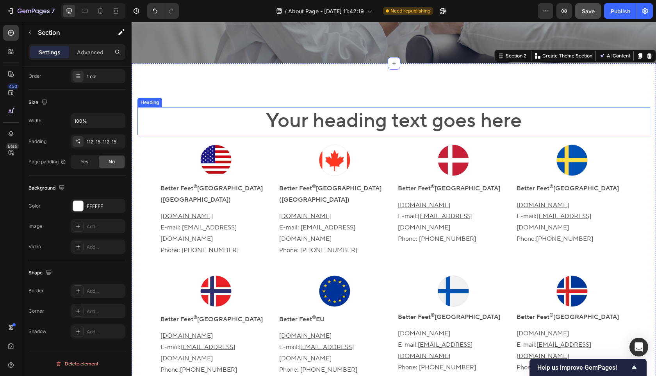
click at [321, 128] on p "Your heading text goes here" at bounding box center [393, 121] width 511 height 27
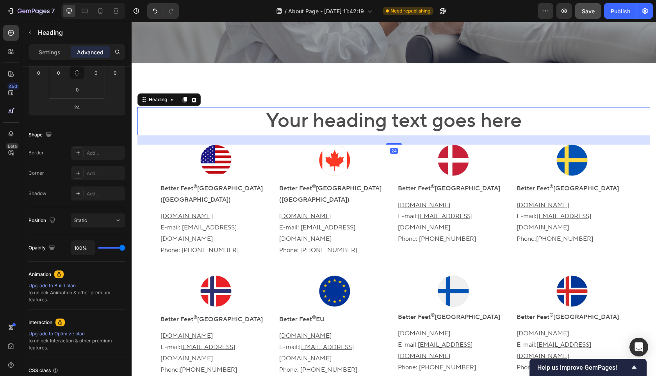
scroll to position [0, 0]
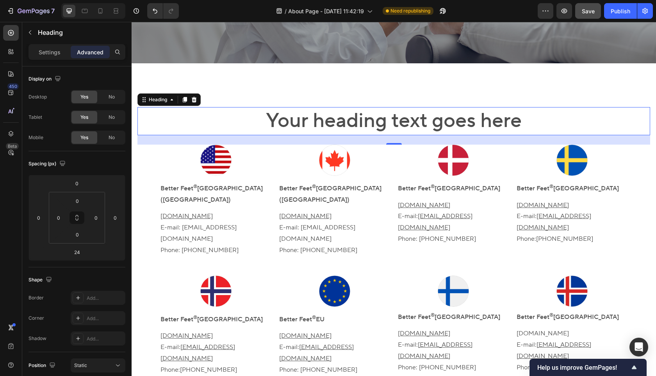
click at [397, 143] on div "24" at bounding box center [394, 139] width 513 height 9
click at [395, 143] on div at bounding box center [394, 143] width 16 height 2
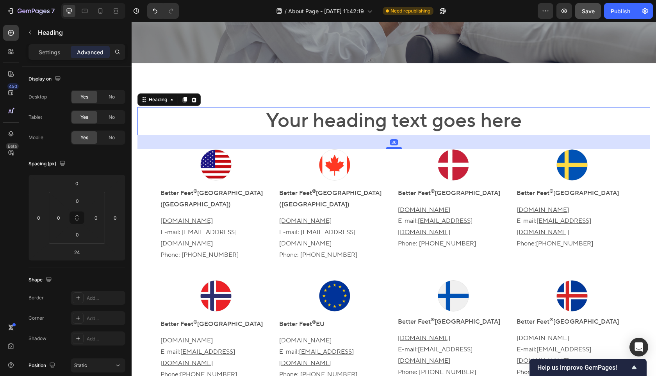
drag, startPoint x: 395, startPoint y: 143, endPoint x: 395, endPoint y: 148, distance: 4.8
click at [395, 148] on div at bounding box center [394, 148] width 16 height 2
type input "36"
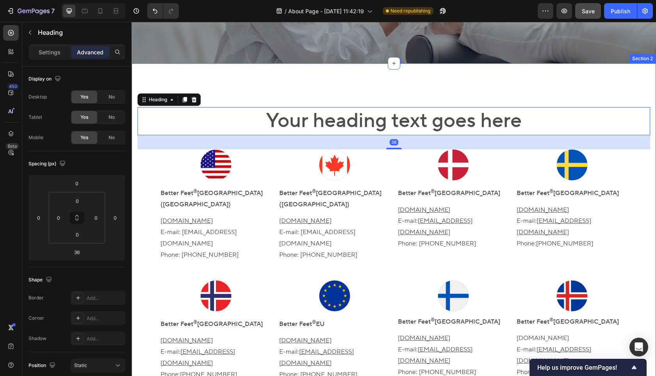
click at [244, 93] on div "Your heading text goes here Heading 36 Image Better Feet ® [GEOGRAPHIC_DATA] ([…" at bounding box center [394, 365] width 525 height 605
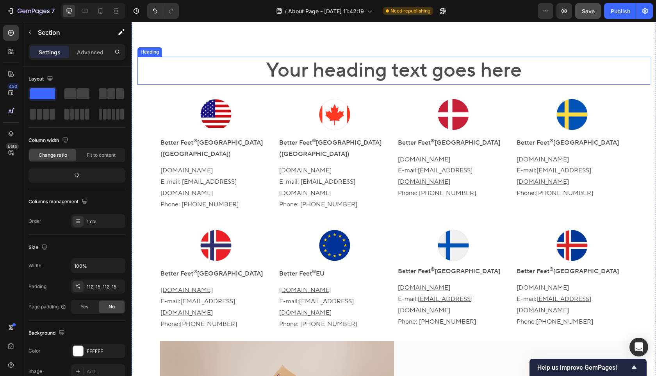
scroll to position [233, 0]
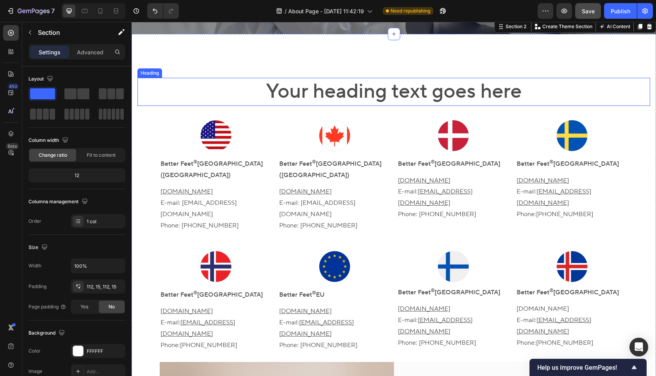
click at [374, 94] on p "Your heading text goes here" at bounding box center [393, 92] width 511 height 27
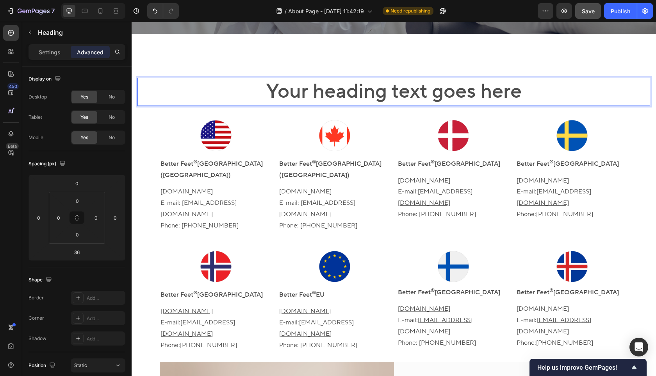
click at [374, 94] on p "Your heading text goes here" at bounding box center [393, 92] width 511 height 27
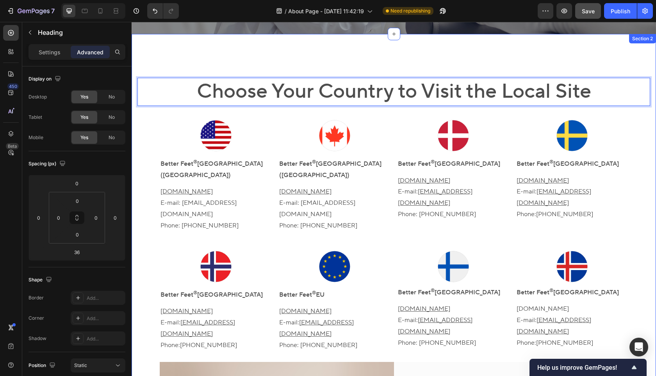
click at [225, 64] on div "Choose Your Country to Visit the Local Site Heading 36 Image Better Feet ® [GEO…" at bounding box center [394, 336] width 525 height 605
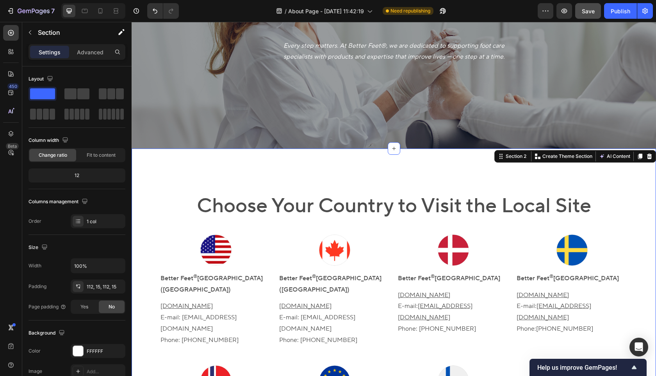
scroll to position [123, 0]
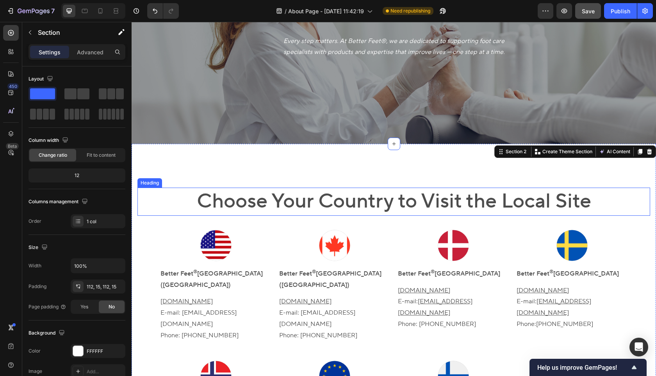
click at [284, 196] on p "Choose Your Country to Visit the Local Site" at bounding box center [393, 201] width 511 height 27
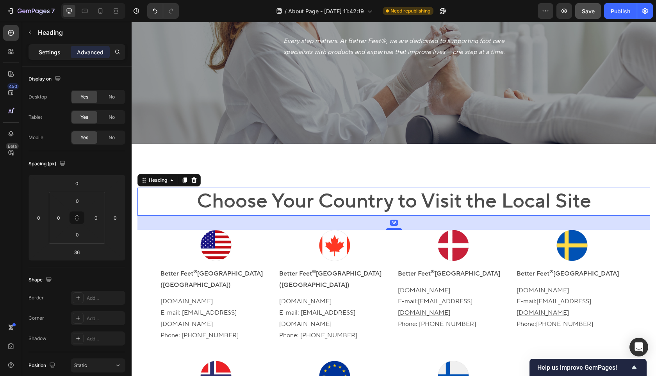
click at [66, 47] on div "Settings" at bounding box center [49, 52] width 39 height 13
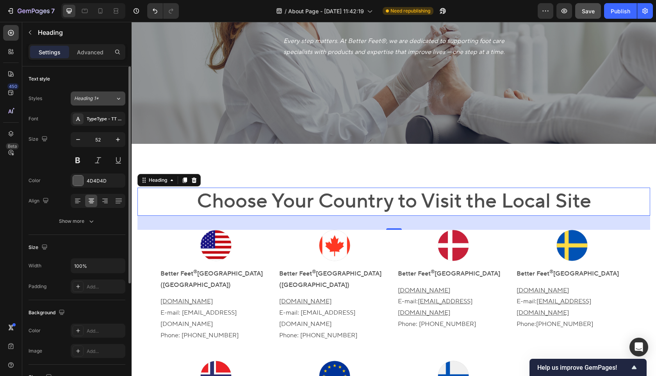
click at [108, 104] on button "Heading 1*" at bounding box center [98, 98] width 55 height 14
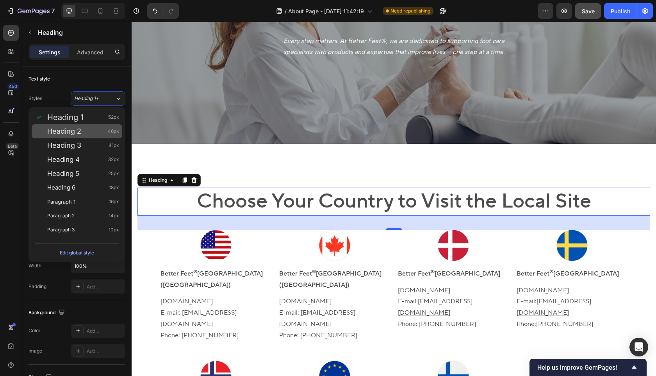
click at [99, 133] on div "Heading 2 46px" at bounding box center [83, 131] width 72 height 8
type input "46"
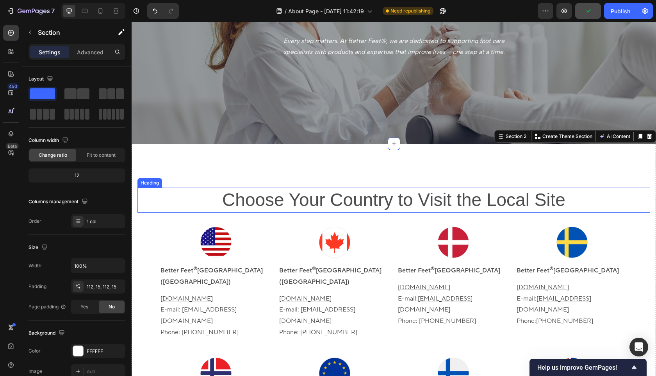
click at [271, 205] on p "Choose Your Country to Visit the Local Site" at bounding box center [393, 199] width 511 height 23
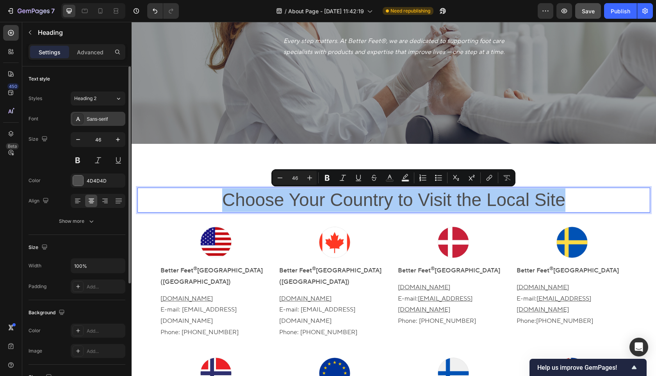
click at [100, 114] on div "Sans-serif" at bounding box center [98, 119] width 55 height 14
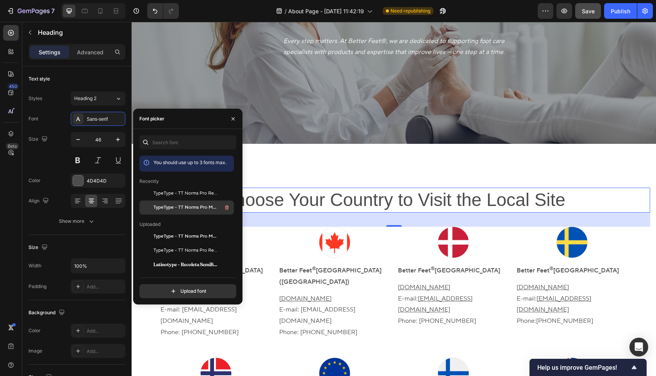
click at [176, 205] on span "TypeType - TT Norms Pro Medium" at bounding box center [186, 207] width 65 height 7
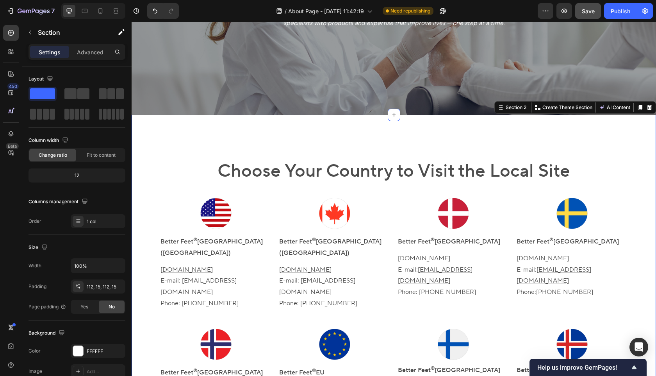
scroll to position [157, 0]
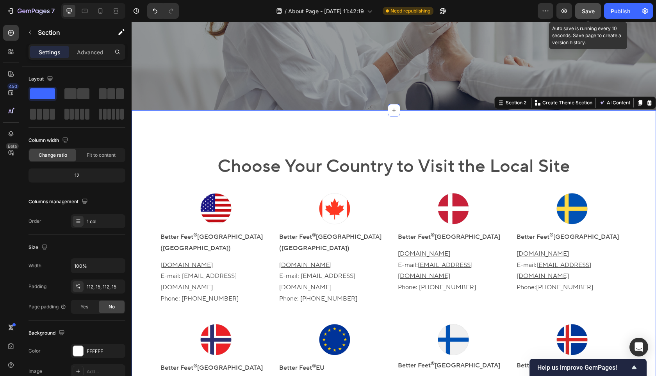
click at [580, 9] on button "Save" at bounding box center [588, 11] width 26 height 16
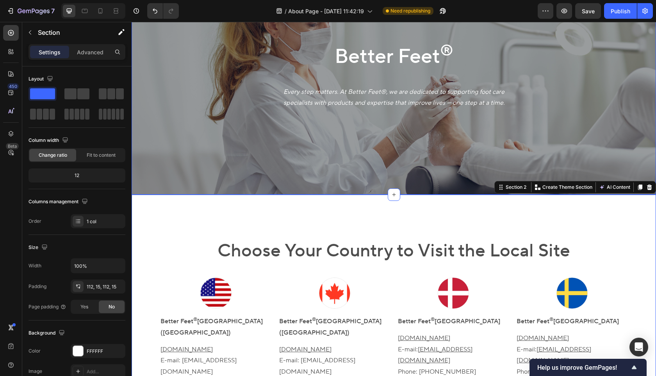
scroll to position [57, 0]
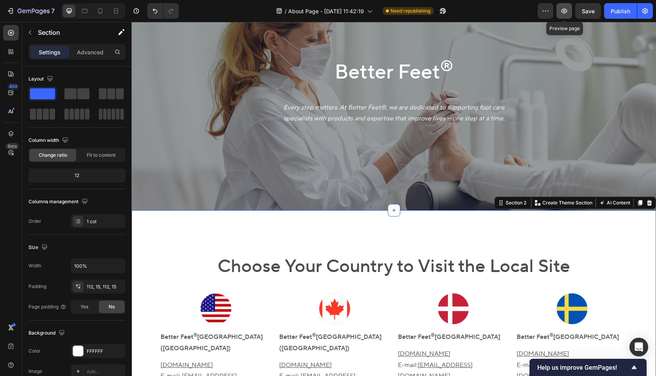
click at [570, 12] on button "button" at bounding box center [565, 11] width 16 height 16
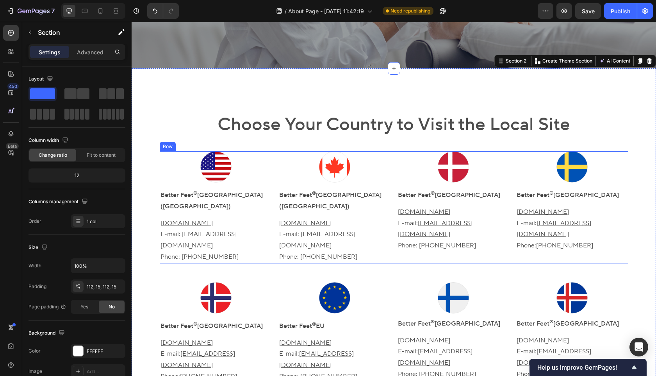
scroll to position [214, 0]
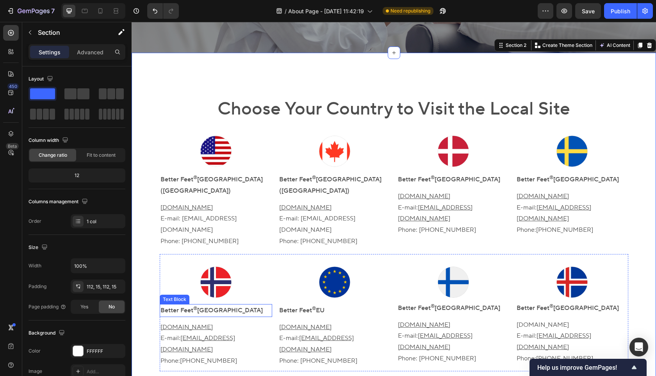
click at [206, 305] on p "Better Feet ® [GEOGRAPHIC_DATA]" at bounding box center [216, 310] width 111 height 11
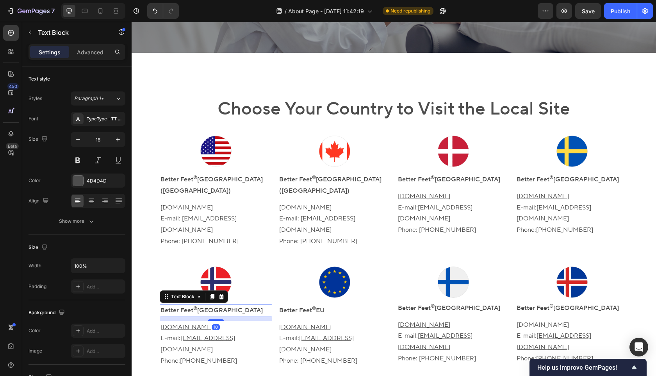
click at [206, 305] on p "Better Feet ® [GEOGRAPHIC_DATA]" at bounding box center [216, 310] width 111 height 11
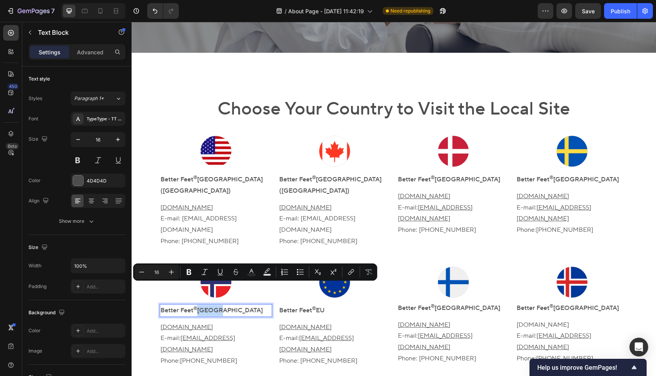
click at [234, 305] on p "Better Feet ® [GEOGRAPHIC_DATA]" at bounding box center [216, 310] width 111 height 11
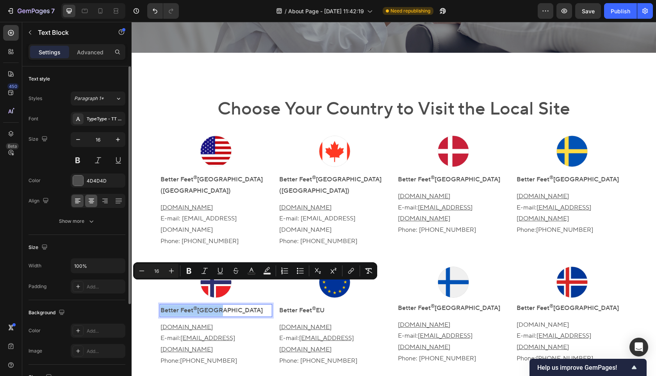
click at [90, 204] on icon at bounding box center [92, 201] width 8 height 8
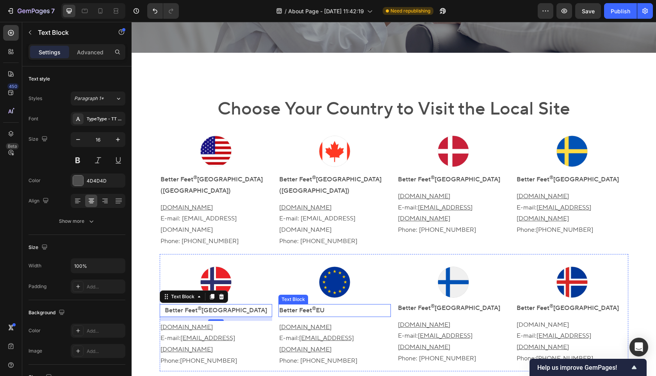
click at [322, 305] on p "Better Feet ® EU" at bounding box center [334, 310] width 111 height 11
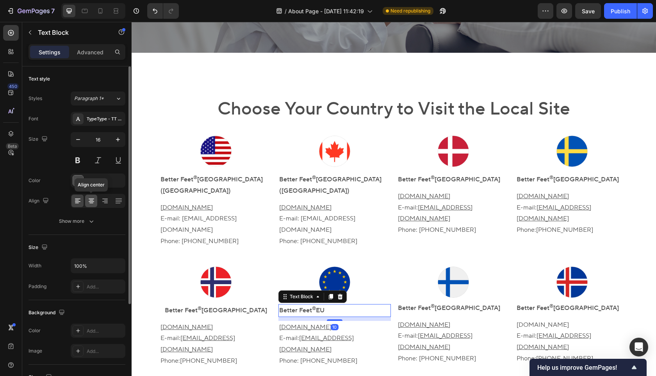
click at [93, 202] on icon at bounding box center [92, 201] width 8 height 8
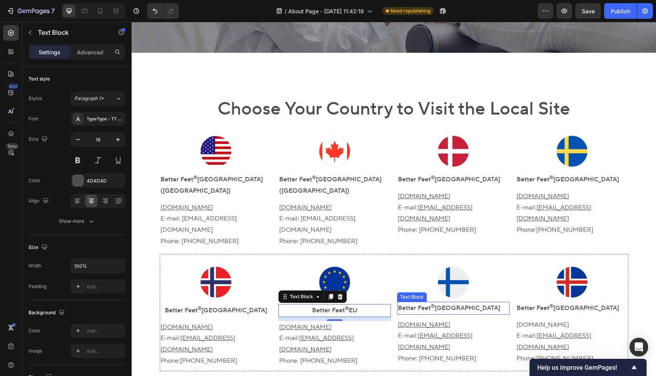
click at [451, 302] on p "Better Feet ® [GEOGRAPHIC_DATA]" at bounding box center [453, 307] width 111 height 11
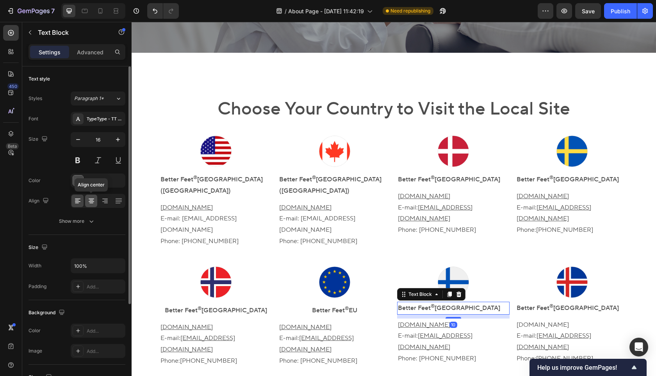
click at [90, 201] on icon at bounding box center [92, 201] width 8 height 8
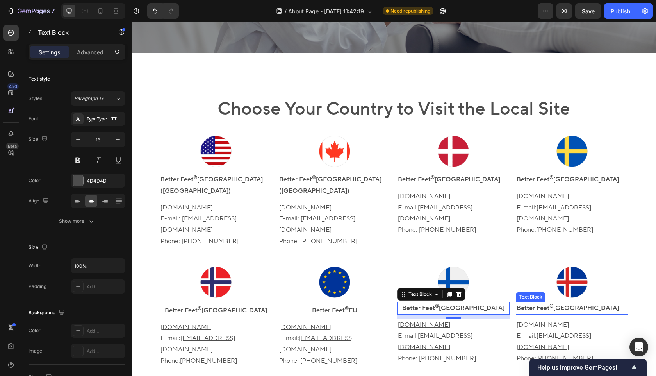
click at [546, 302] on p "Better Feet ® [GEOGRAPHIC_DATA]" at bounding box center [572, 307] width 111 height 11
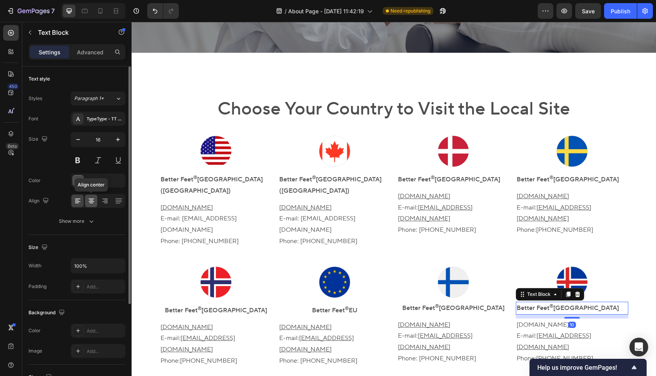
click at [88, 199] on icon at bounding box center [92, 201] width 8 height 8
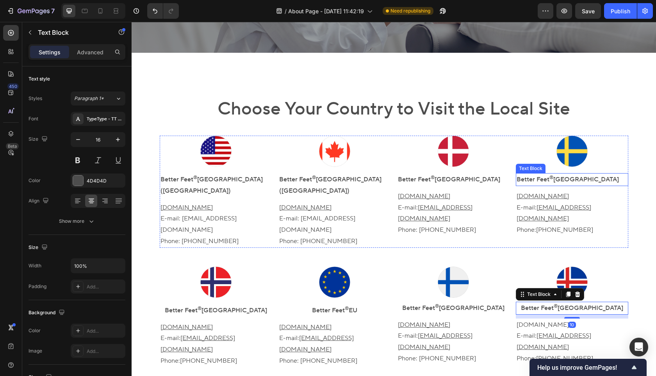
click at [547, 179] on p "Better Feet ® [GEOGRAPHIC_DATA]" at bounding box center [572, 179] width 111 height 11
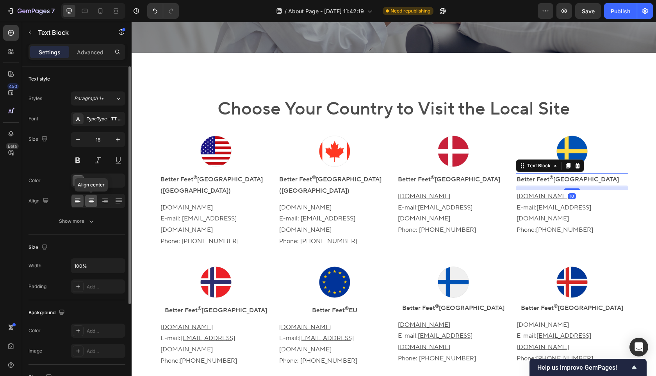
click at [91, 203] on icon at bounding box center [92, 201] width 8 height 8
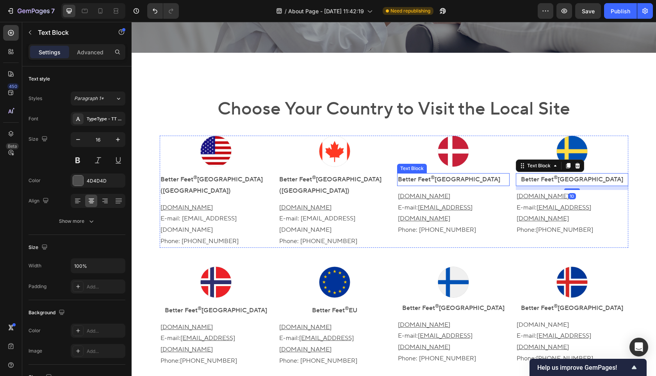
click at [411, 179] on p "Better Feet ® [GEOGRAPHIC_DATA]" at bounding box center [453, 179] width 111 height 11
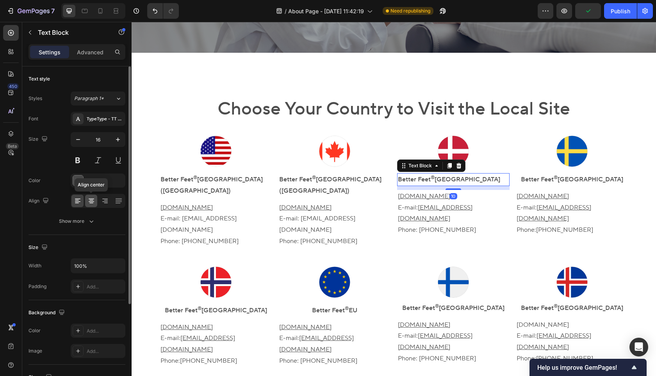
click at [90, 201] on icon at bounding box center [92, 201] width 8 height 8
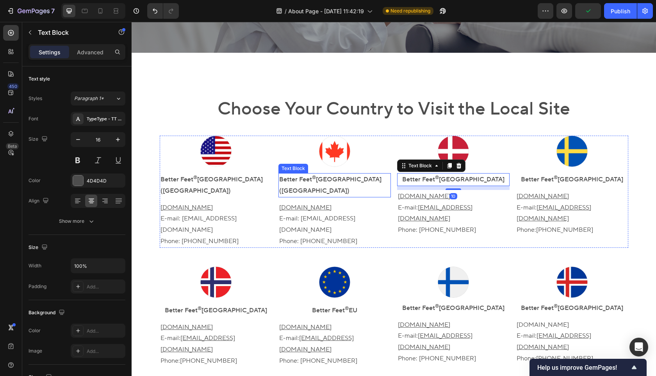
click at [314, 183] on p "Better Feet ® [GEOGRAPHIC_DATA] ([GEOGRAPHIC_DATA])" at bounding box center [334, 185] width 111 height 23
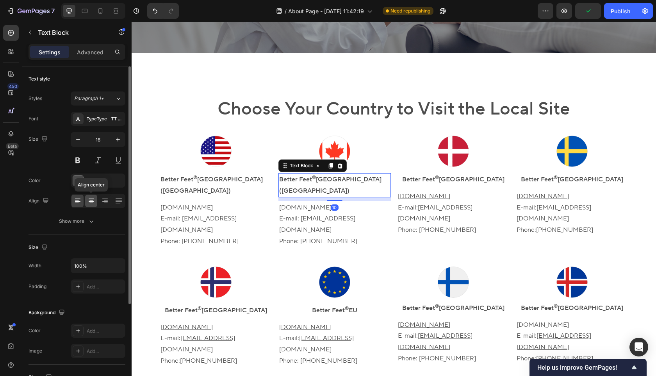
click at [90, 199] on icon at bounding box center [92, 201] width 8 height 8
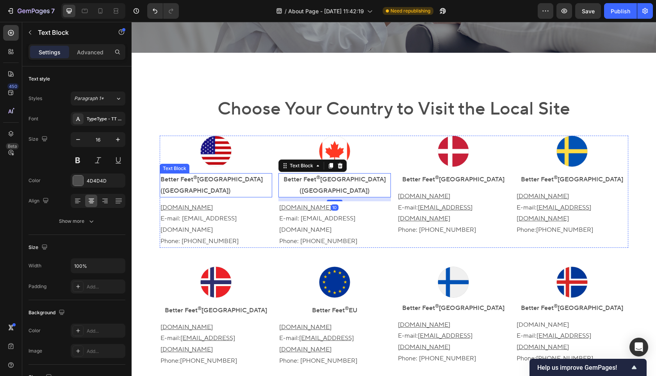
click at [187, 179] on p "Better Feet ® [GEOGRAPHIC_DATA] ([GEOGRAPHIC_DATA])" at bounding box center [216, 185] width 111 height 23
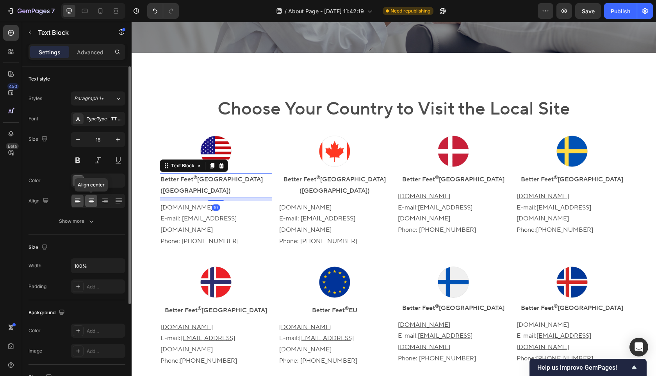
click at [89, 205] on div at bounding box center [91, 201] width 12 height 13
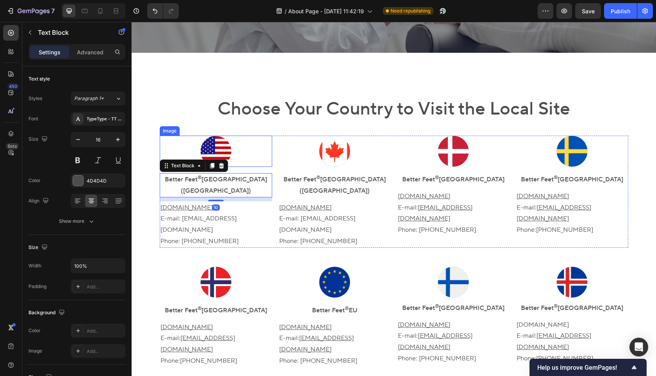
click at [163, 143] on div at bounding box center [216, 151] width 113 height 31
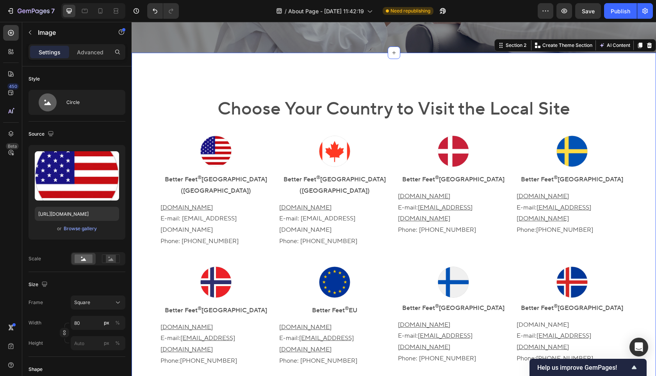
click at [146, 158] on div "Choose Your Country to Visit the Local Site Heading Image Better Feet ® [GEOGRA…" at bounding box center [394, 353] width 513 height 515
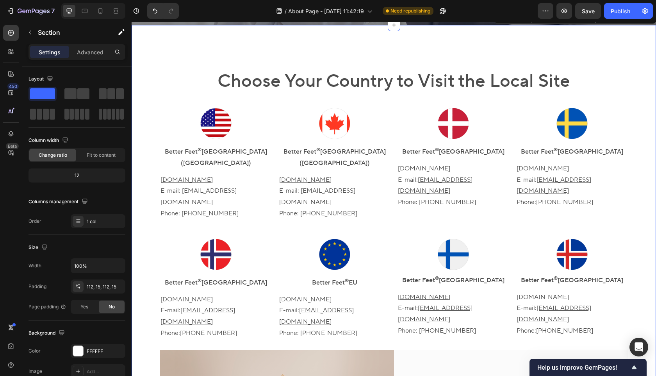
scroll to position [243, 0]
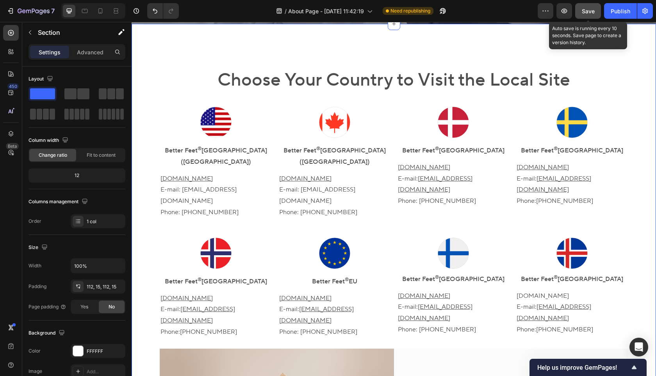
click at [588, 16] on button "Save" at bounding box center [588, 11] width 26 height 16
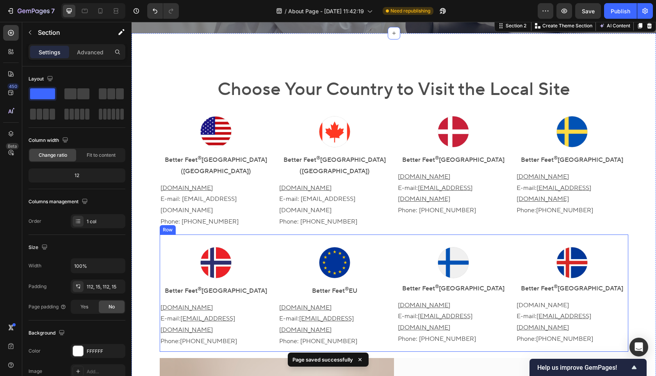
scroll to position [230, 0]
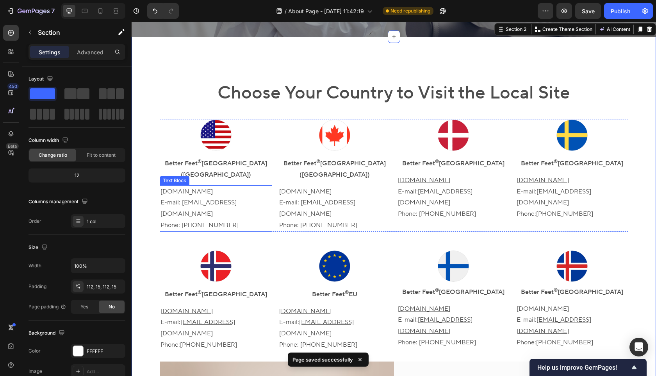
click at [203, 199] on p "[DOMAIN_NAME] E-mail: [EMAIL_ADDRESS][DOMAIN_NAME] Phone: [PHONE_NUMBER]" at bounding box center [216, 208] width 111 height 45
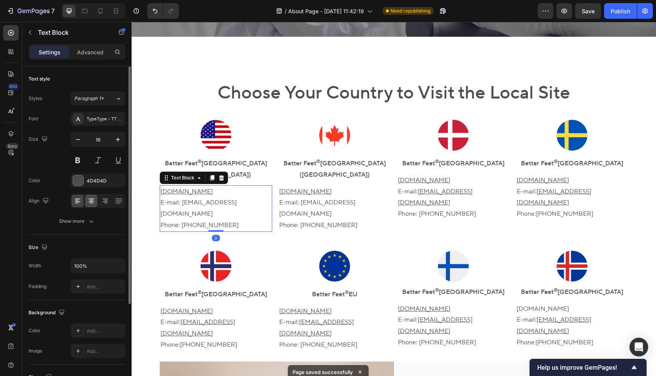
click at [90, 201] on icon at bounding box center [91, 201] width 5 height 1
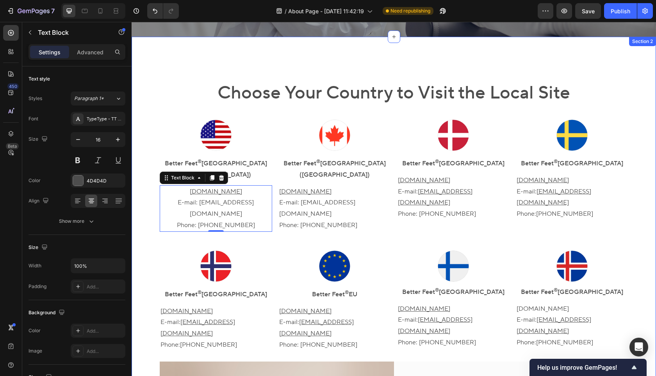
click at [146, 146] on div "Choose Your Country to Visit the Local Site Heading Image Better Feet ® [GEOGRA…" at bounding box center [394, 337] width 513 height 515
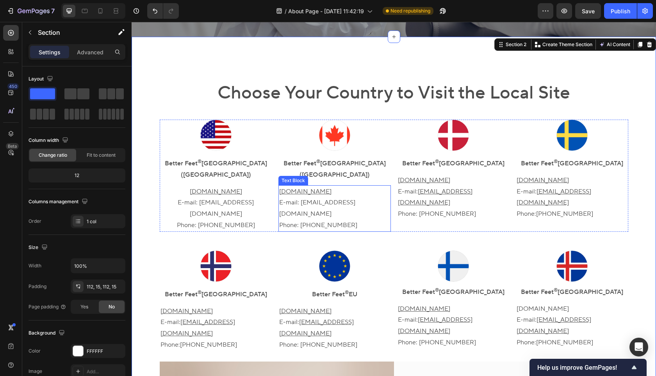
click at [338, 196] on p "[DOMAIN_NAME] E-mail: [EMAIL_ADDRESS][DOMAIN_NAME] Phone: [PHONE_NUMBER]" at bounding box center [334, 208] width 111 height 45
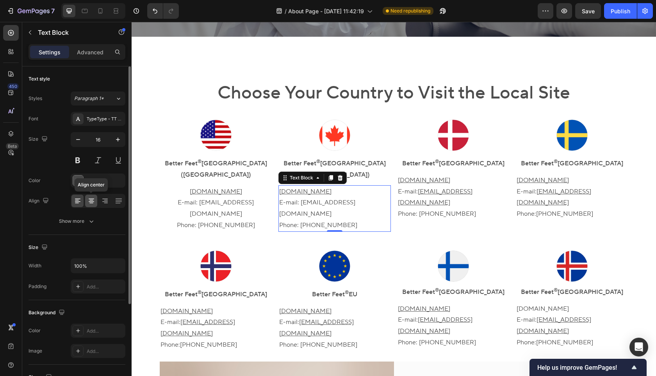
click at [91, 199] on icon at bounding box center [92, 201] width 8 height 8
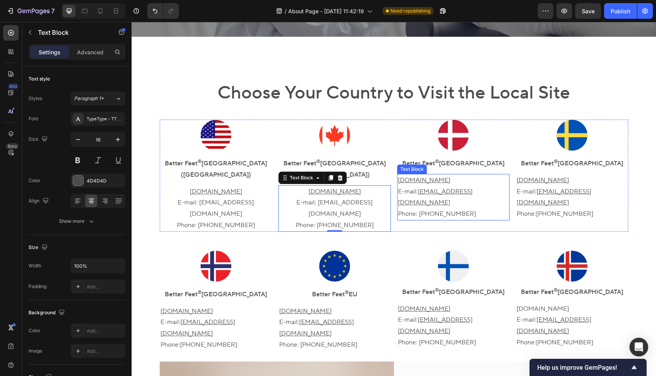
click at [444, 193] on u "[EMAIL_ADDRESS][DOMAIN_NAME]" at bounding box center [435, 197] width 75 height 19
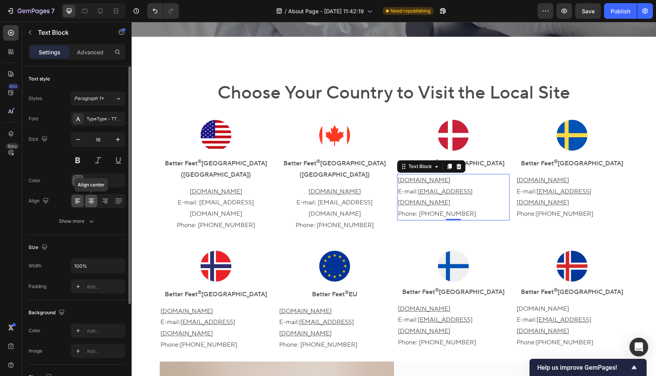
click at [89, 199] on icon at bounding box center [92, 201] width 8 height 8
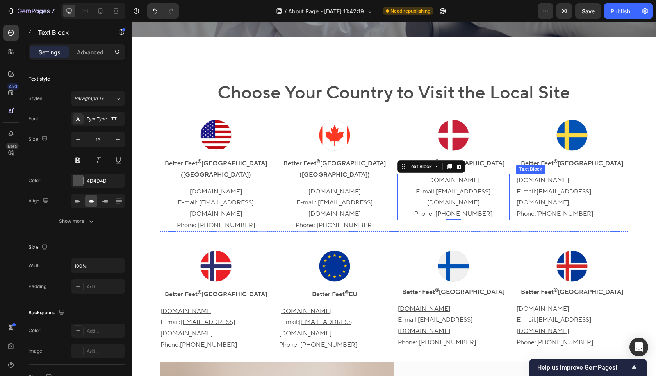
click at [552, 191] on u "[EMAIL_ADDRESS][DOMAIN_NAME]" at bounding box center [554, 197] width 75 height 19
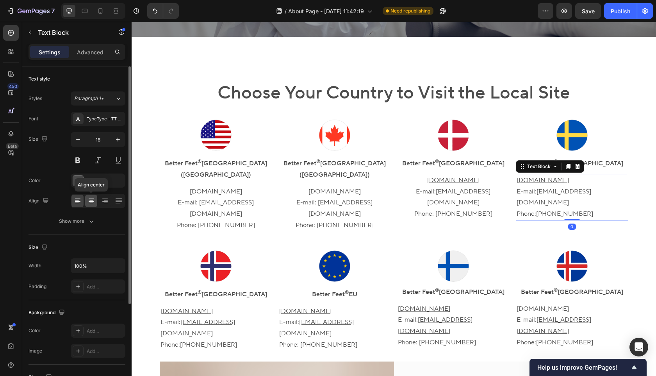
click at [92, 198] on icon at bounding box center [92, 201] width 8 height 8
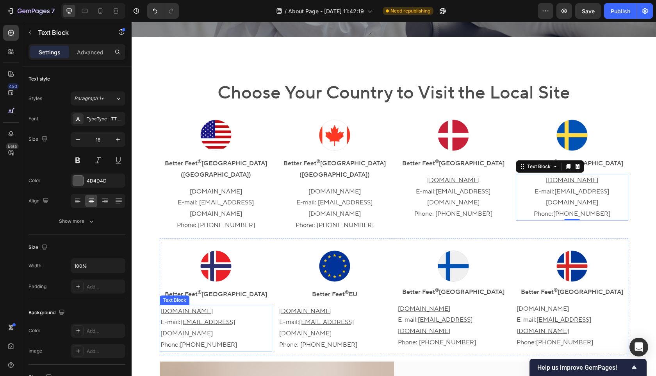
click at [227, 318] on u "[EMAIL_ADDRESS][DOMAIN_NAME]" at bounding box center [198, 327] width 75 height 19
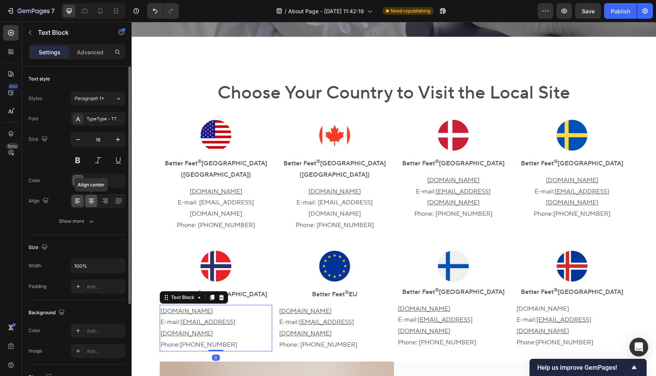
click at [89, 205] on div at bounding box center [91, 201] width 12 height 13
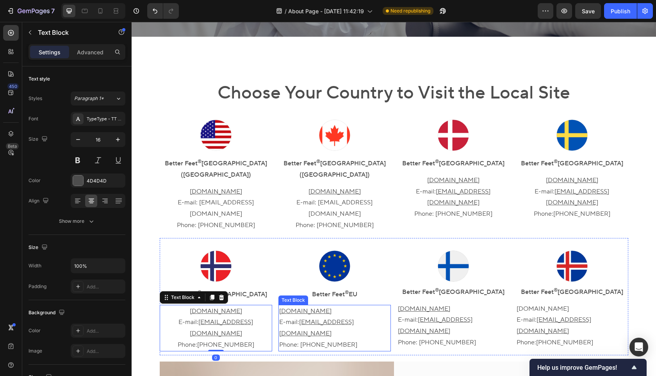
click at [362, 310] on p "[DOMAIN_NAME] E-mail: [EMAIL_ADDRESS][DOMAIN_NAME] Phone: [PHONE_NUMBER]" at bounding box center [334, 327] width 111 height 45
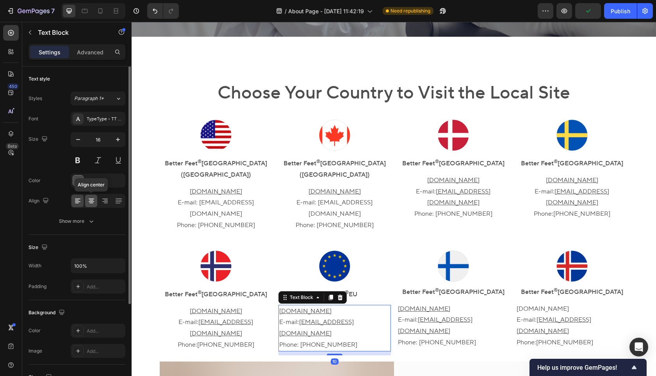
click at [95, 197] on div at bounding box center [91, 201] width 12 height 13
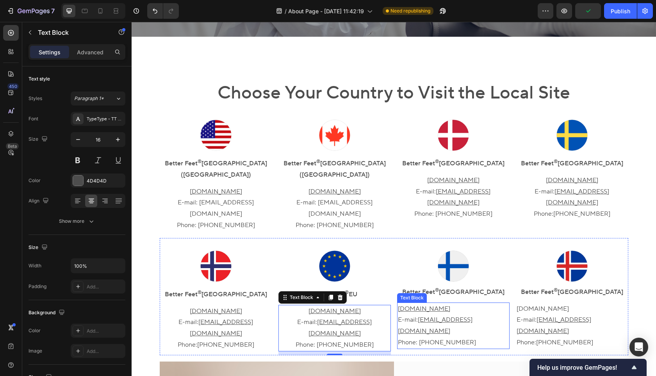
click at [430, 309] on p "[DOMAIN_NAME] E-mail: [EMAIL_ADDRESS][DOMAIN_NAME] Phone: [PHONE_NUMBER]" at bounding box center [453, 325] width 111 height 45
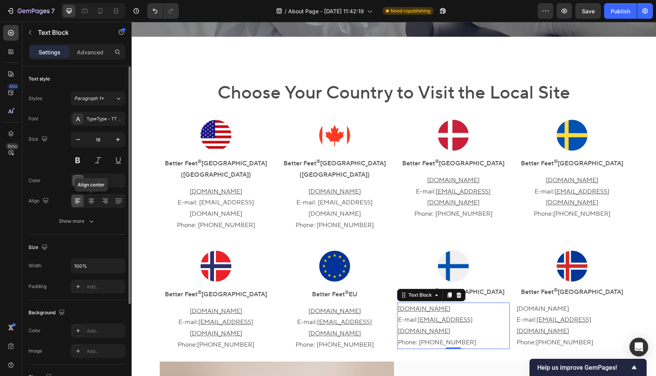
click at [84, 198] on div "Align center" at bounding box center [98, 201] width 55 height 14
click at [91, 200] on icon at bounding box center [91, 200] width 4 height 1
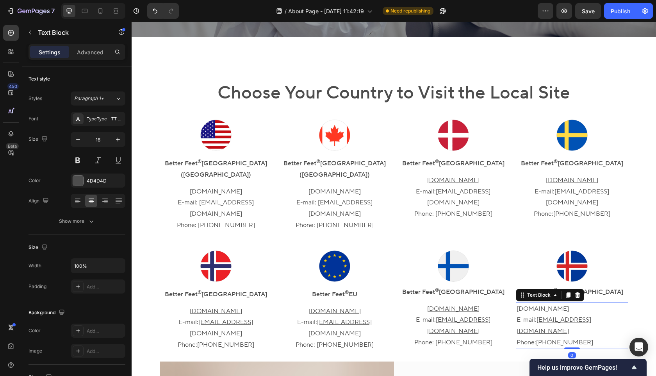
click at [554, 314] on p "E-mail: [EMAIL_ADDRESS][DOMAIN_NAME] Phone: [PHONE_NUMBER]" at bounding box center [572, 331] width 111 height 34
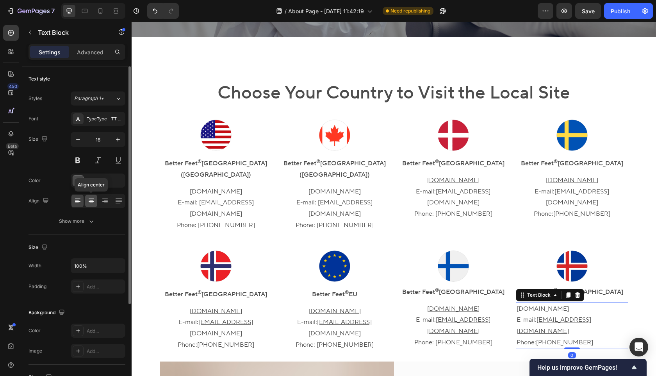
click at [91, 205] on div at bounding box center [91, 201] width 12 height 13
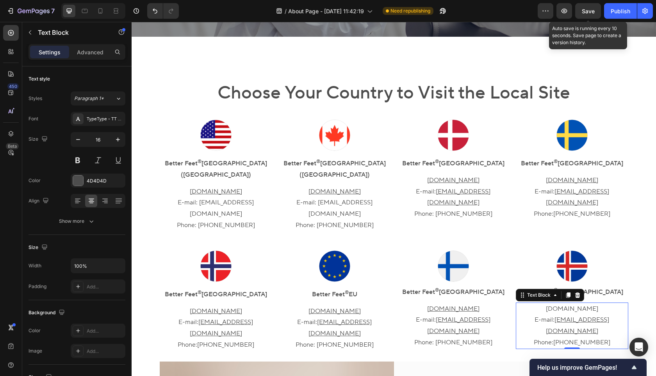
click at [584, 7] on div "Save" at bounding box center [588, 11] width 13 height 8
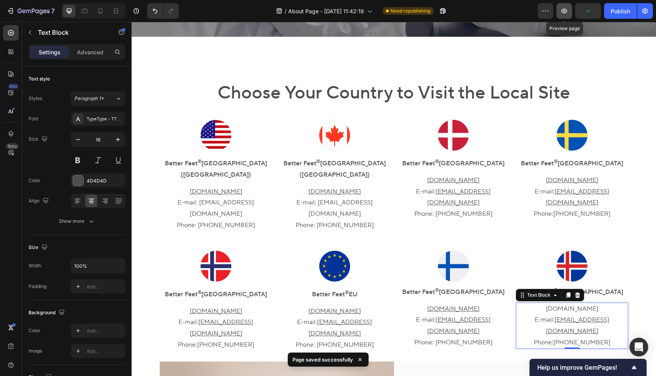
click at [569, 12] on button "button" at bounding box center [565, 11] width 16 height 16
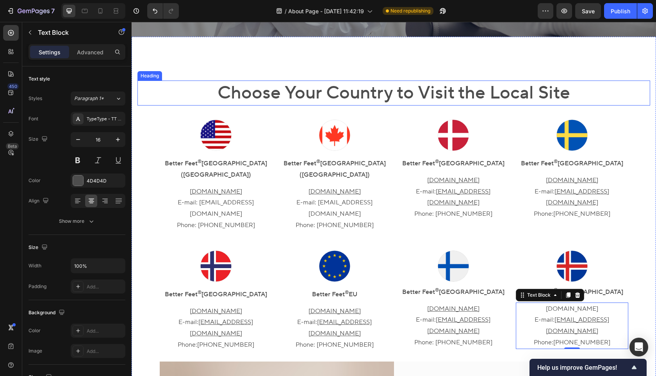
click at [383, 98] on p "Choose Your Country to Visit the Local Site" at bounding box center [393, 92] width 511 height 23
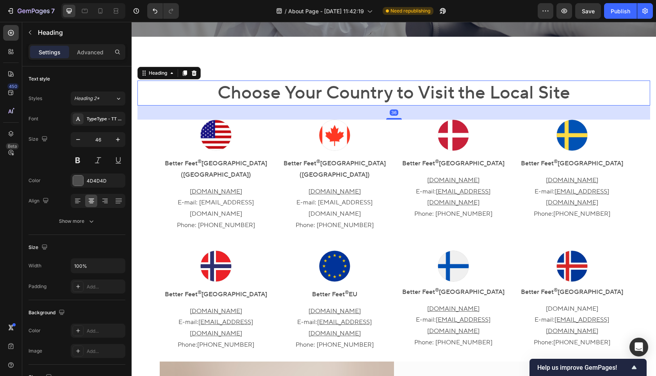
click at [395, 116] on div "36" at bounding box center [394, 112] width 513 height 14
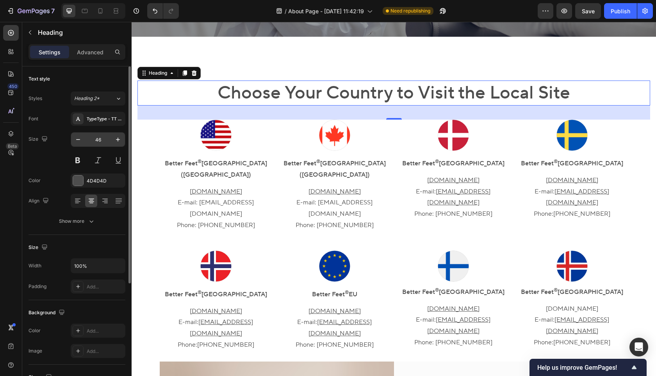
click at [100, 141] on input "46" at bounding box center [98, 139] width 26 height 14
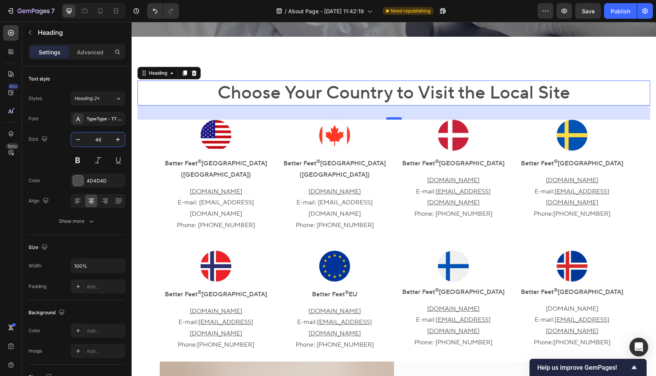
click at [396, 118] on div at bounding box center [394, 118] width 16 height 2
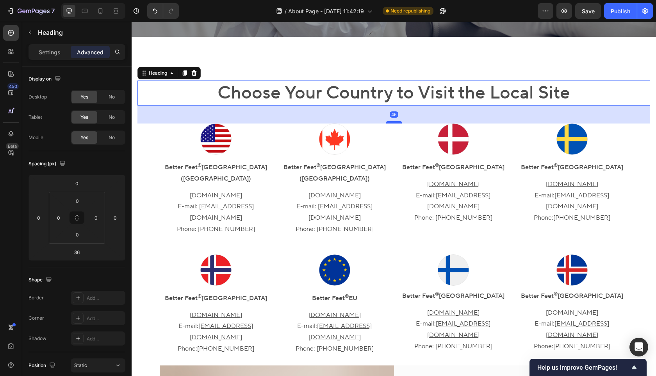
drag, startPoint x: 396, startPoint y: 118, endPoint x: 396, endPoint y: 122, distance: 3.9
click at [396, 122] on div at bounding box center [394, 122] width 16 height 2
type input "46"
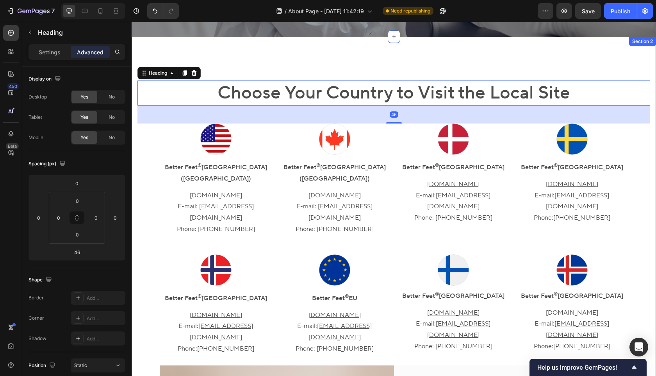
click at [144, 150] on div "Choose Your Country to Visit the Local Site Heading 46 Image Better Feet ® [GEO…" at bounding box center [394, 339] width 513 height 519
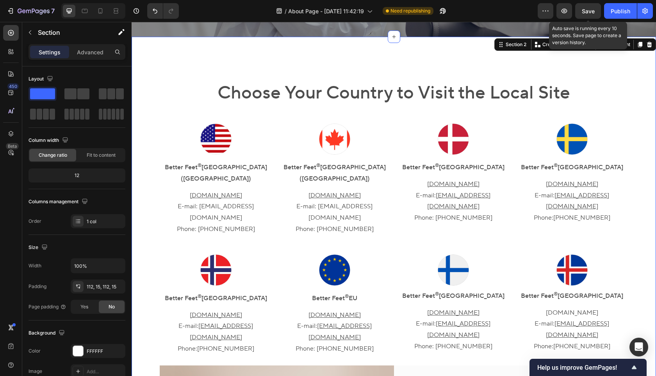
click at [590, 15] on div "Save" at bounding box center [588, 11] width 13 height 8
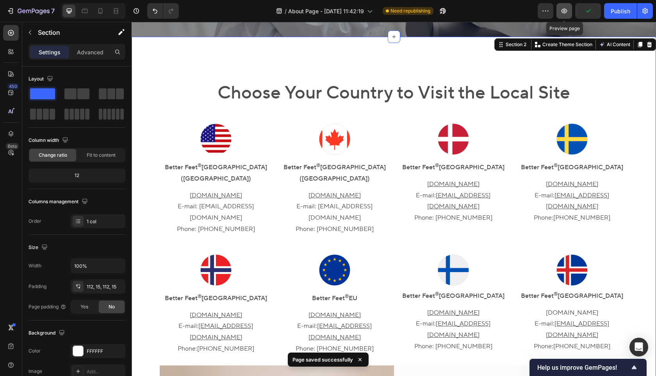
click at [569, 10] on button "button" at bounding box center [565, 11] width 16 height 16
